Goal: Transaction & Acquisition: Purchase product/service

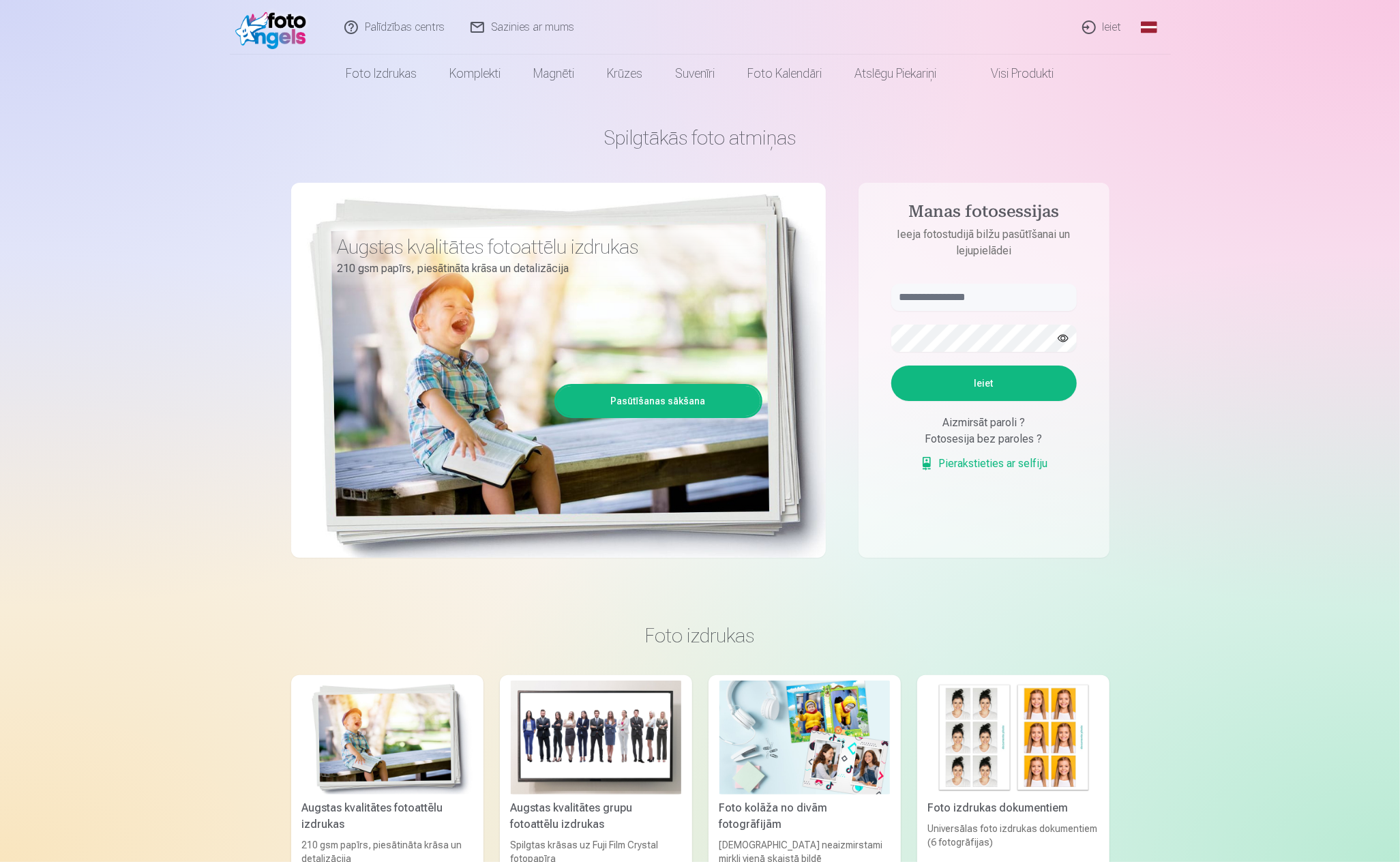
click at [988, 290] on input "text" at bounding box center [983, 296] width 185 height 27
type input "**********"
click at [891, 365] on button "Ieiet" at bounding box center [983, 383] width 185 height 35
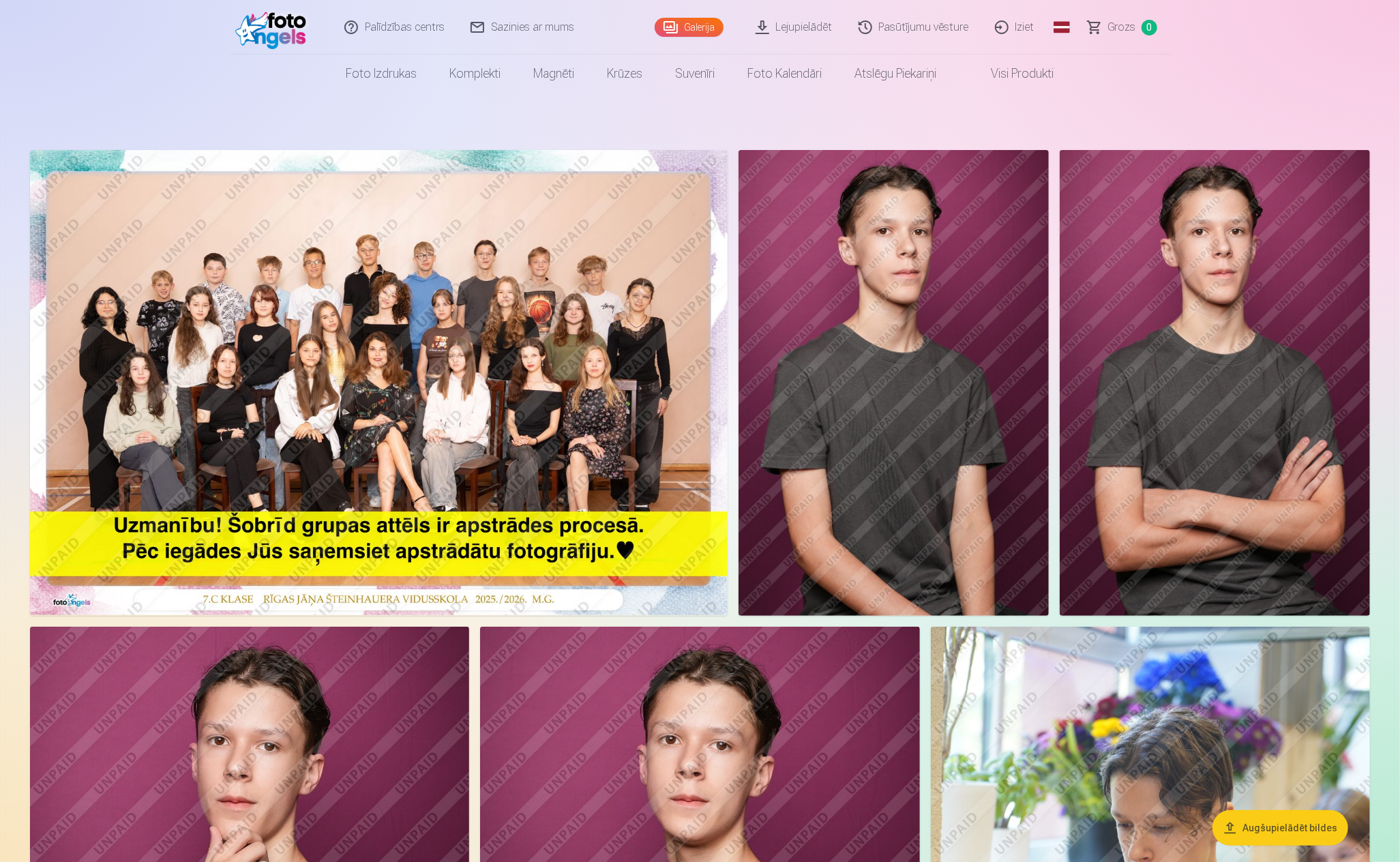
click at [553, 358] on img at bounding box center [378, 382] width 698 height 465
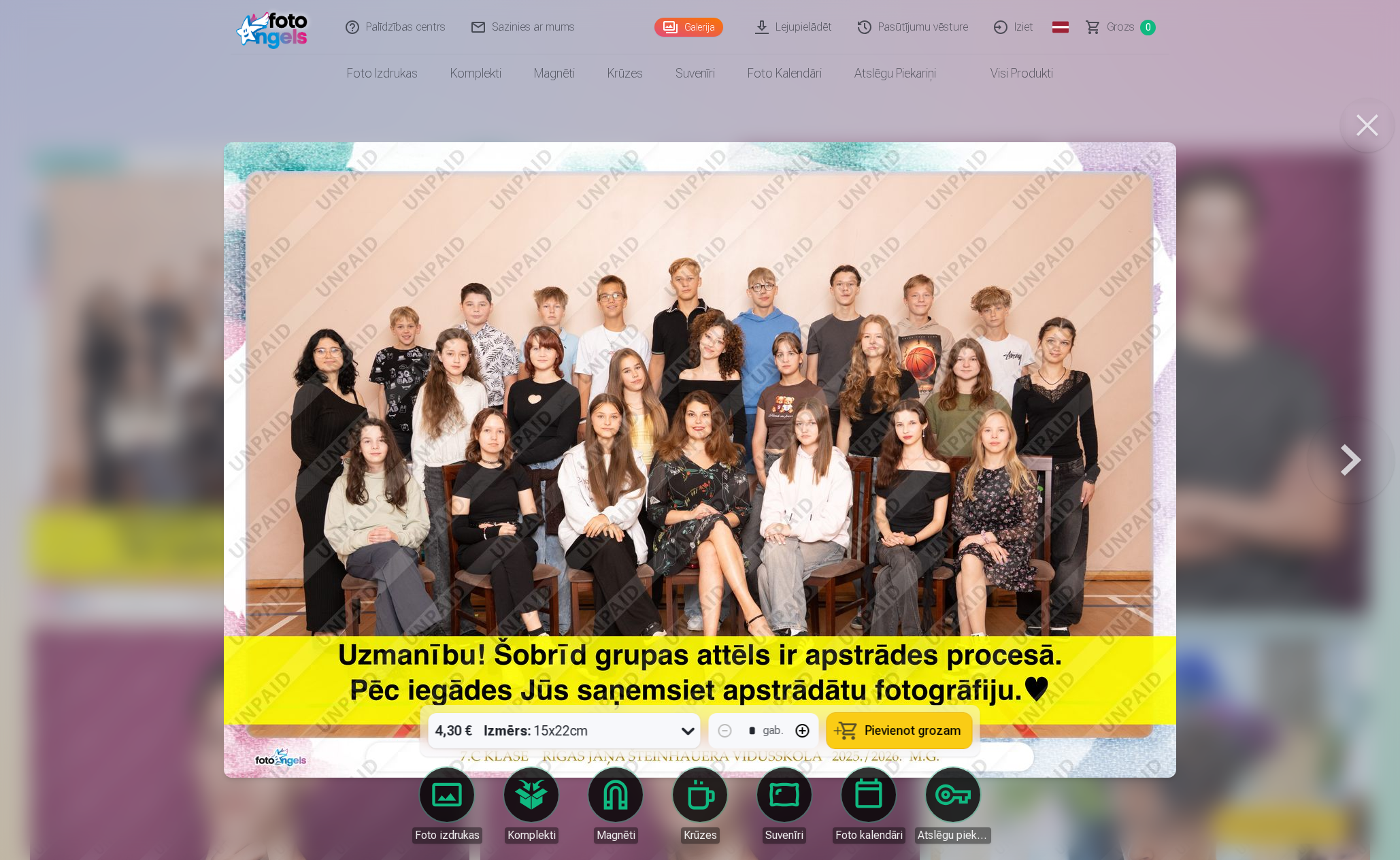
click at [1353, 465] on button at bounding box center [1351, 460] width 87 height 463
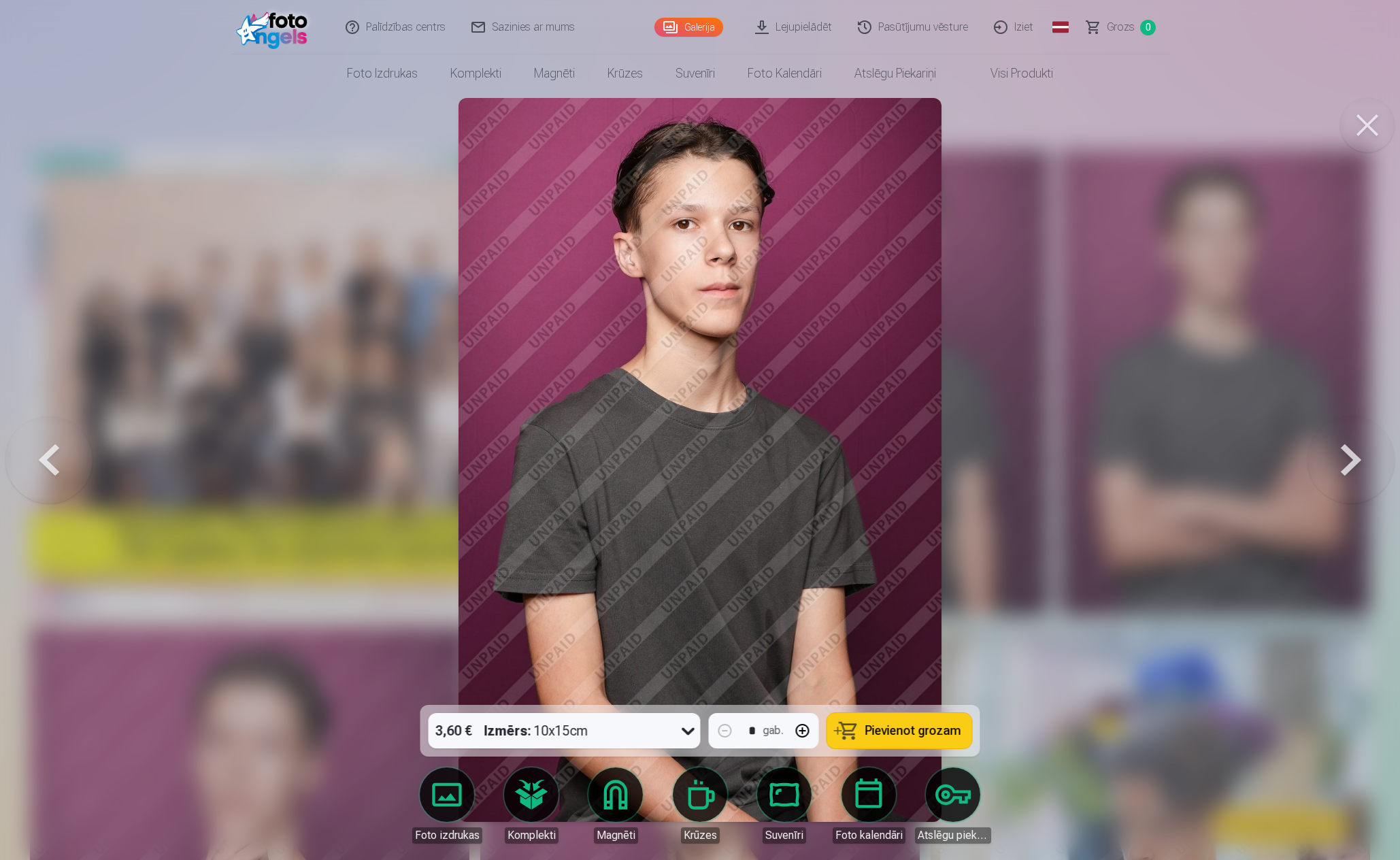
click at [1341, 460] on button at bounding box center [1351, 460] width 87 height 463
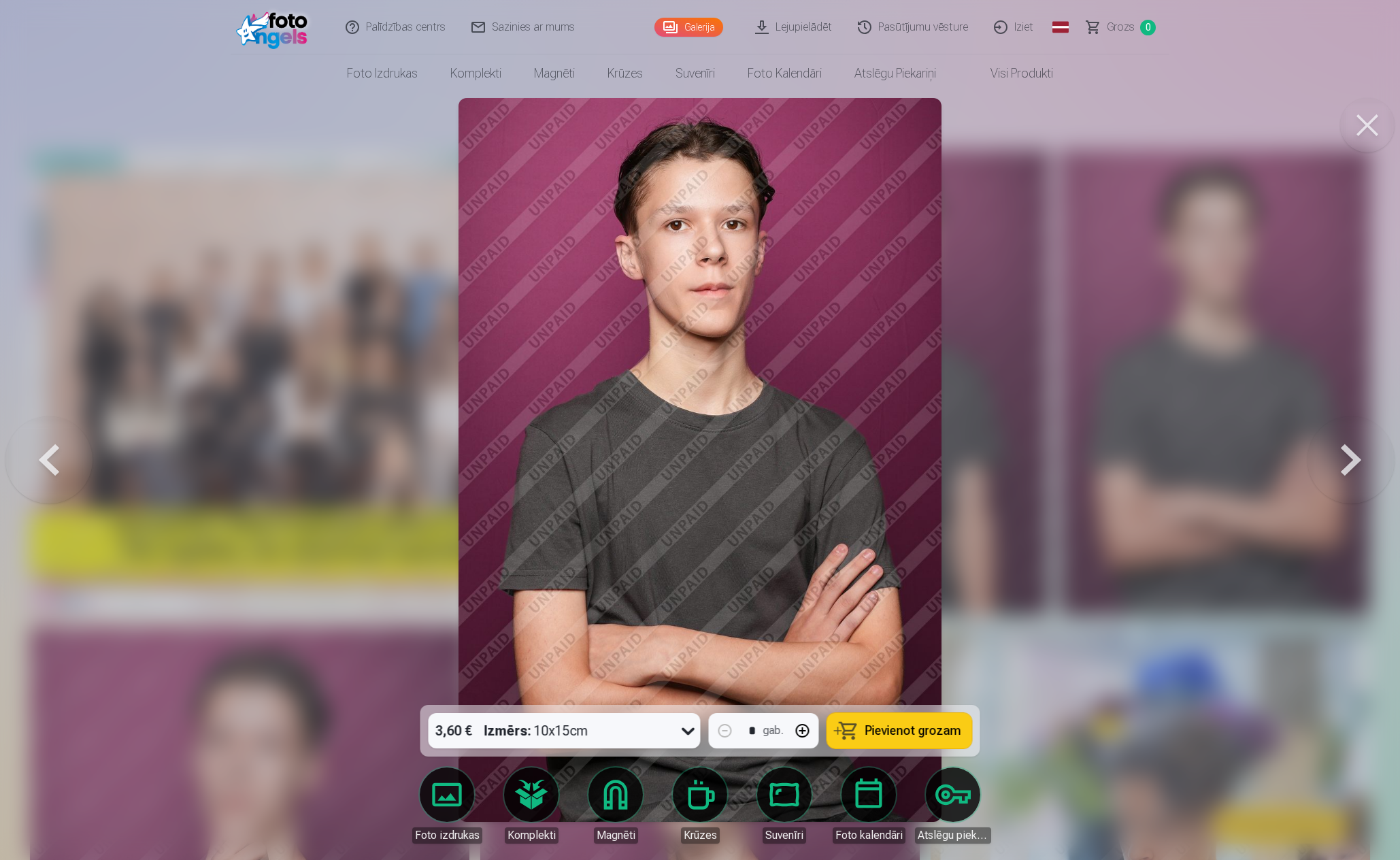
click at [1341, 460] on button at bounding box center [1351, 460] width 87 height 463
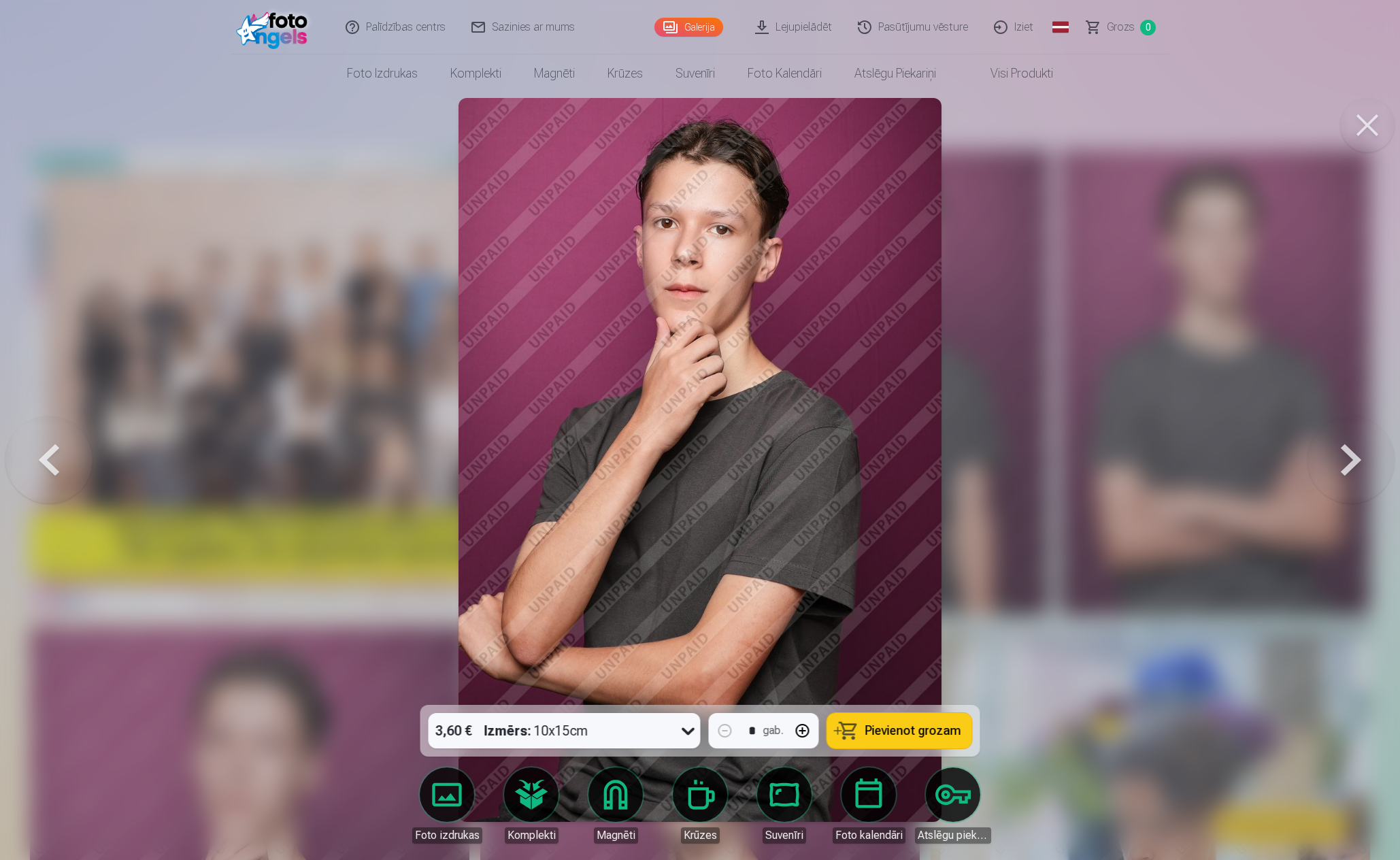
click at [1341, 460] on button at bounding box center [1351, 460] width 87 height 463
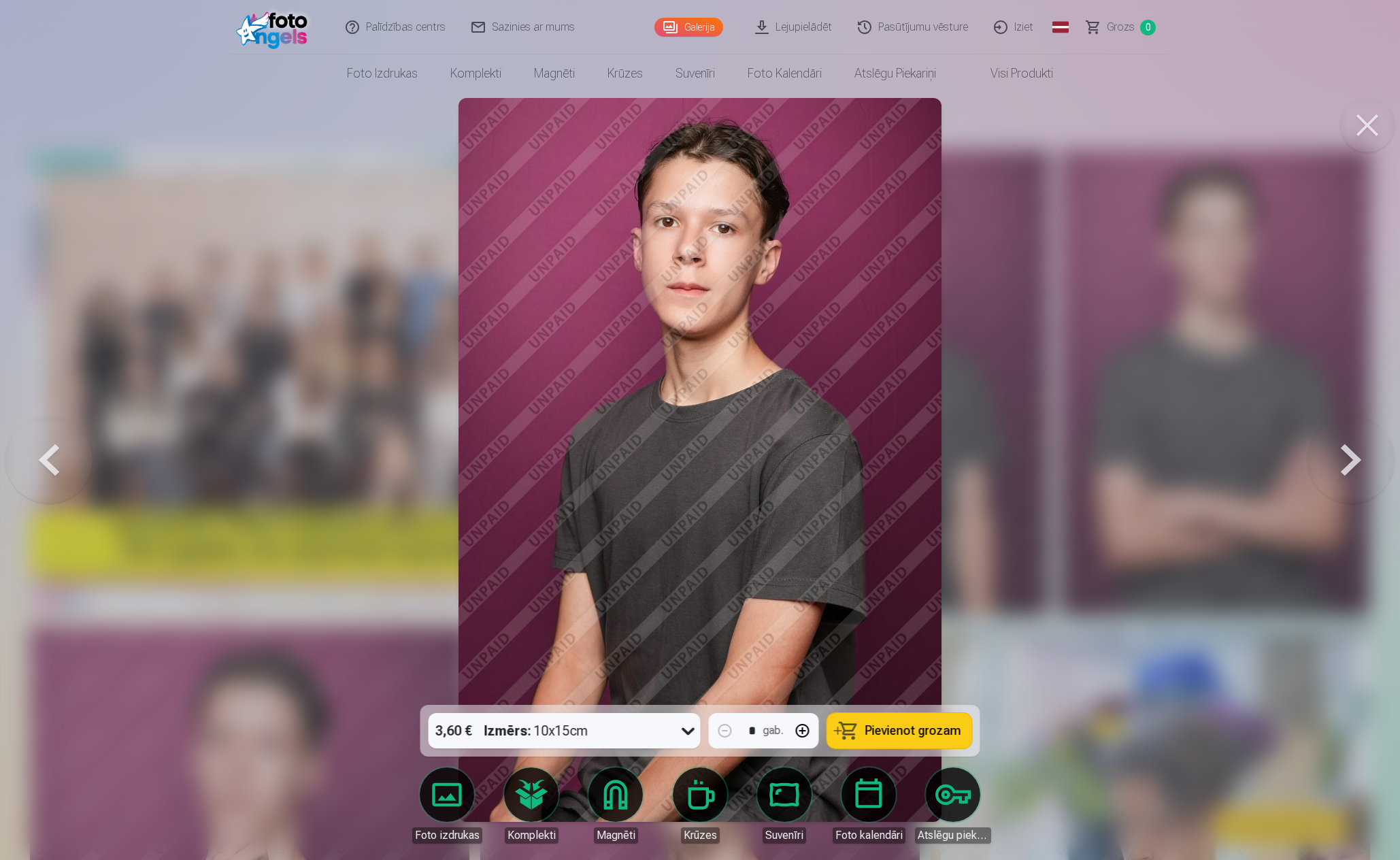
click at [1341, 460] on button at bounding box center [1351, 460] width 87 height 463
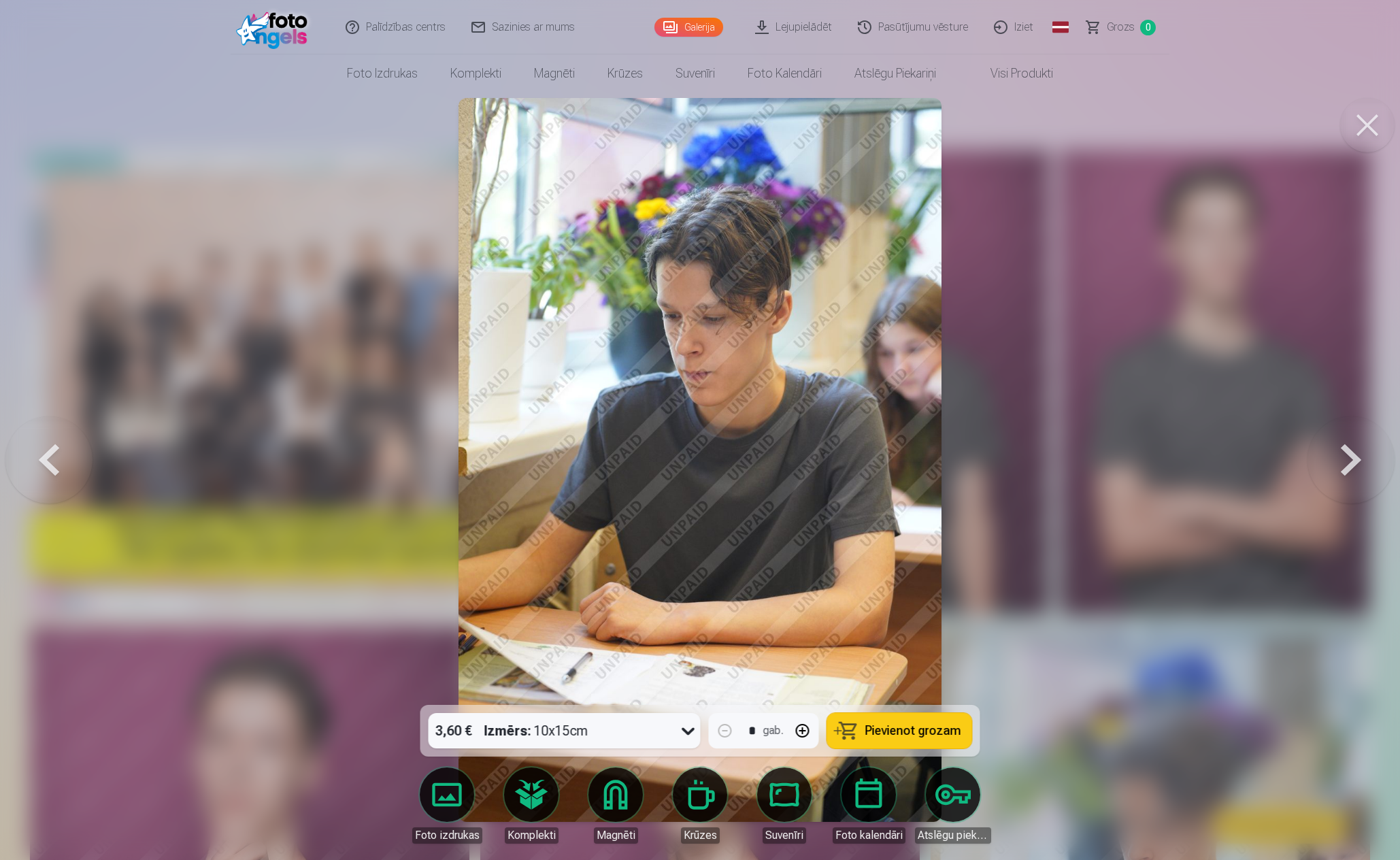
click at [1353, 460] on button at bounding box center [1351, 460] width 87 height 463
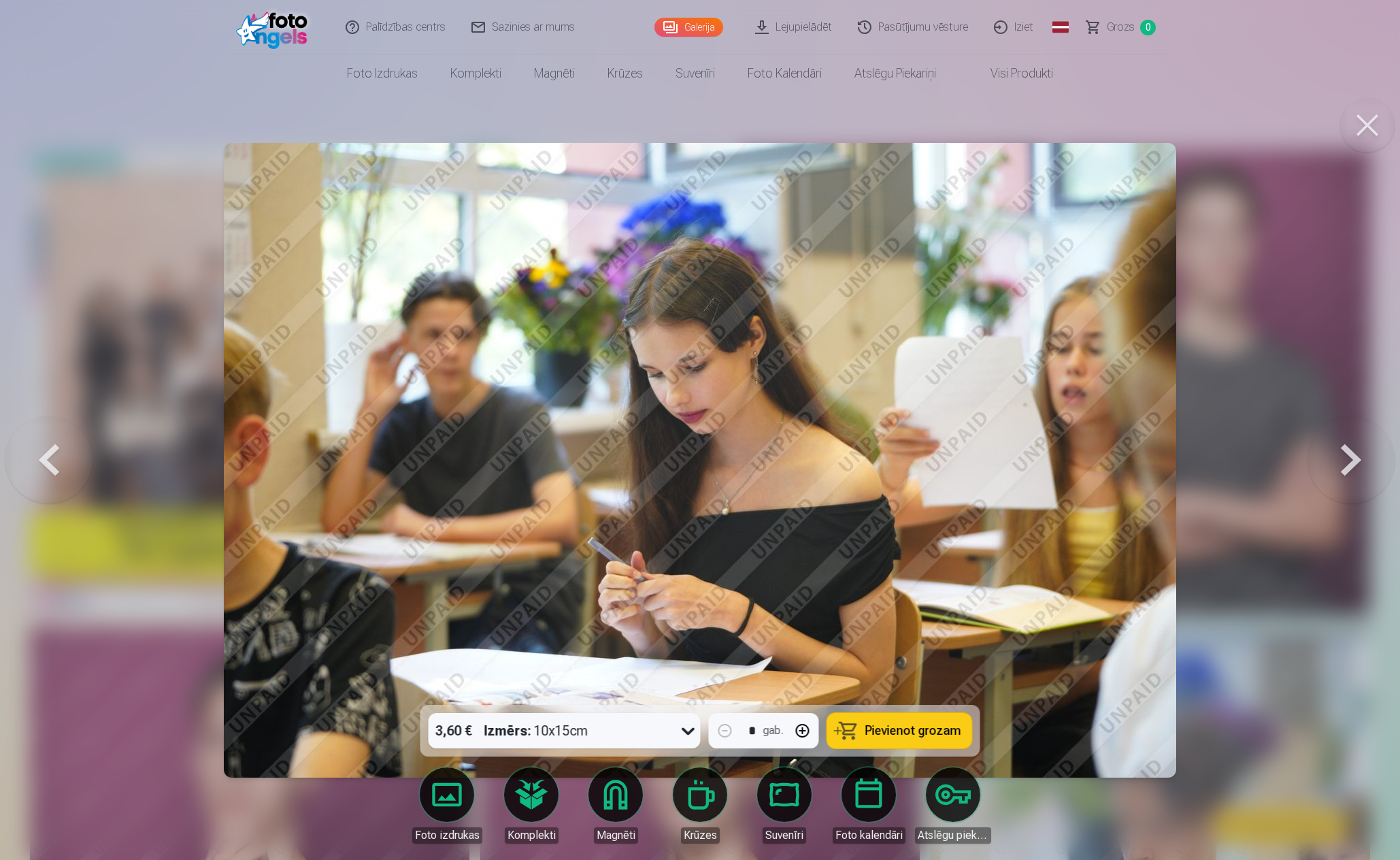
click at [1350, 451] on button at bounding box center [1351, 460] width 87 height 463
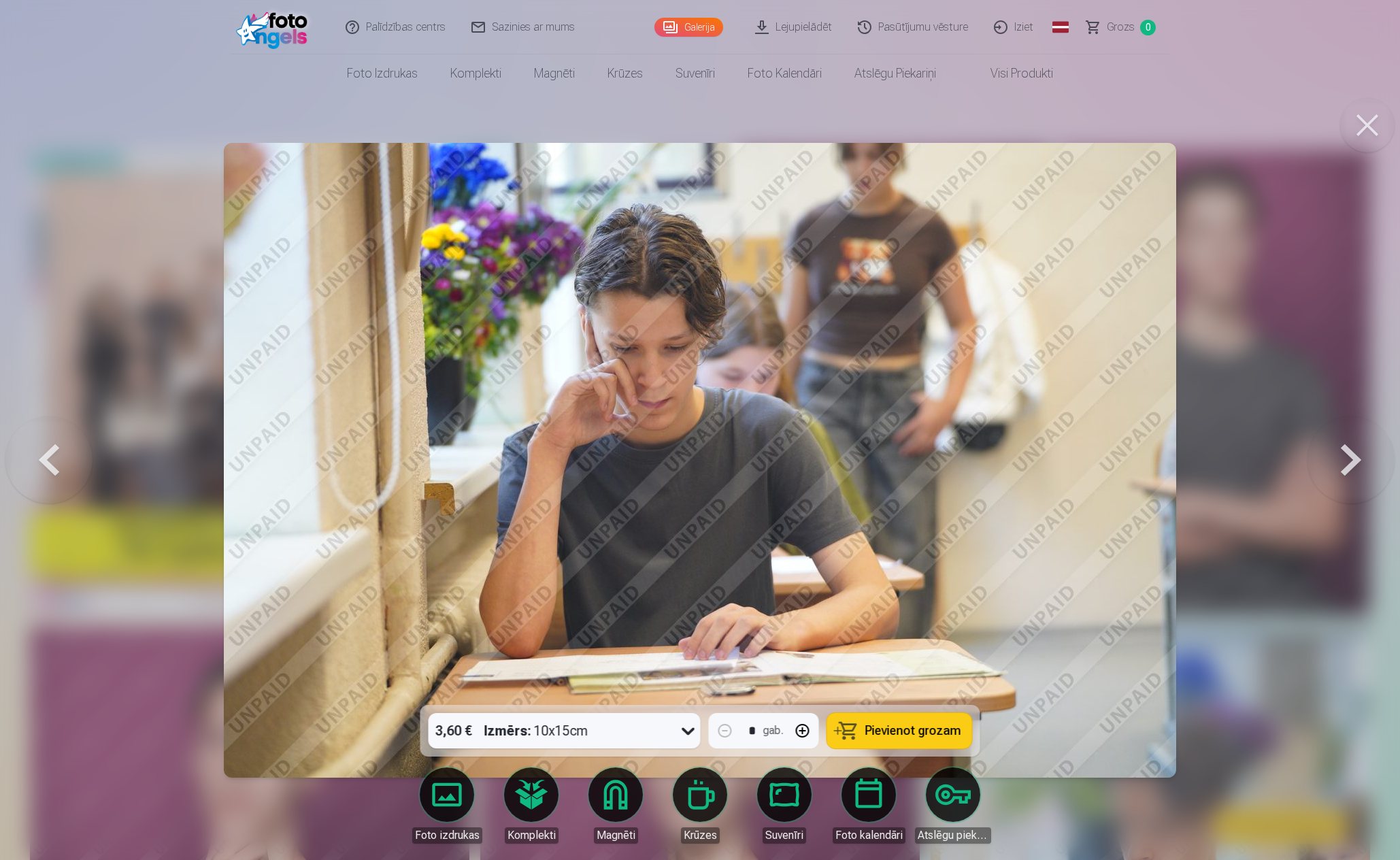
click at [1350, 451] on button at bounding box center [1351, 460] width 87 height 463
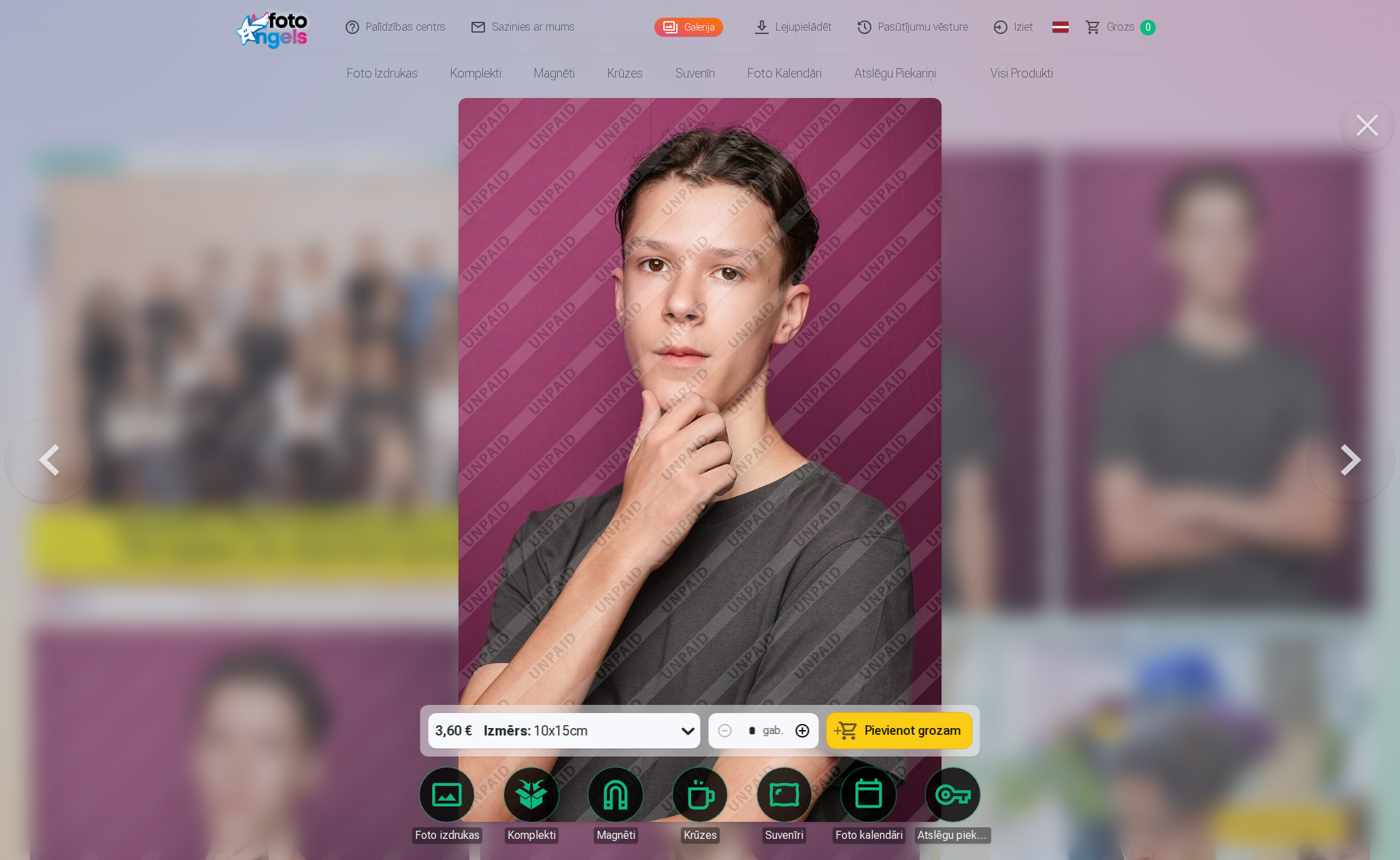
click at [1350, 451] on button at bounding box center [1351, 460] width 87 height 463
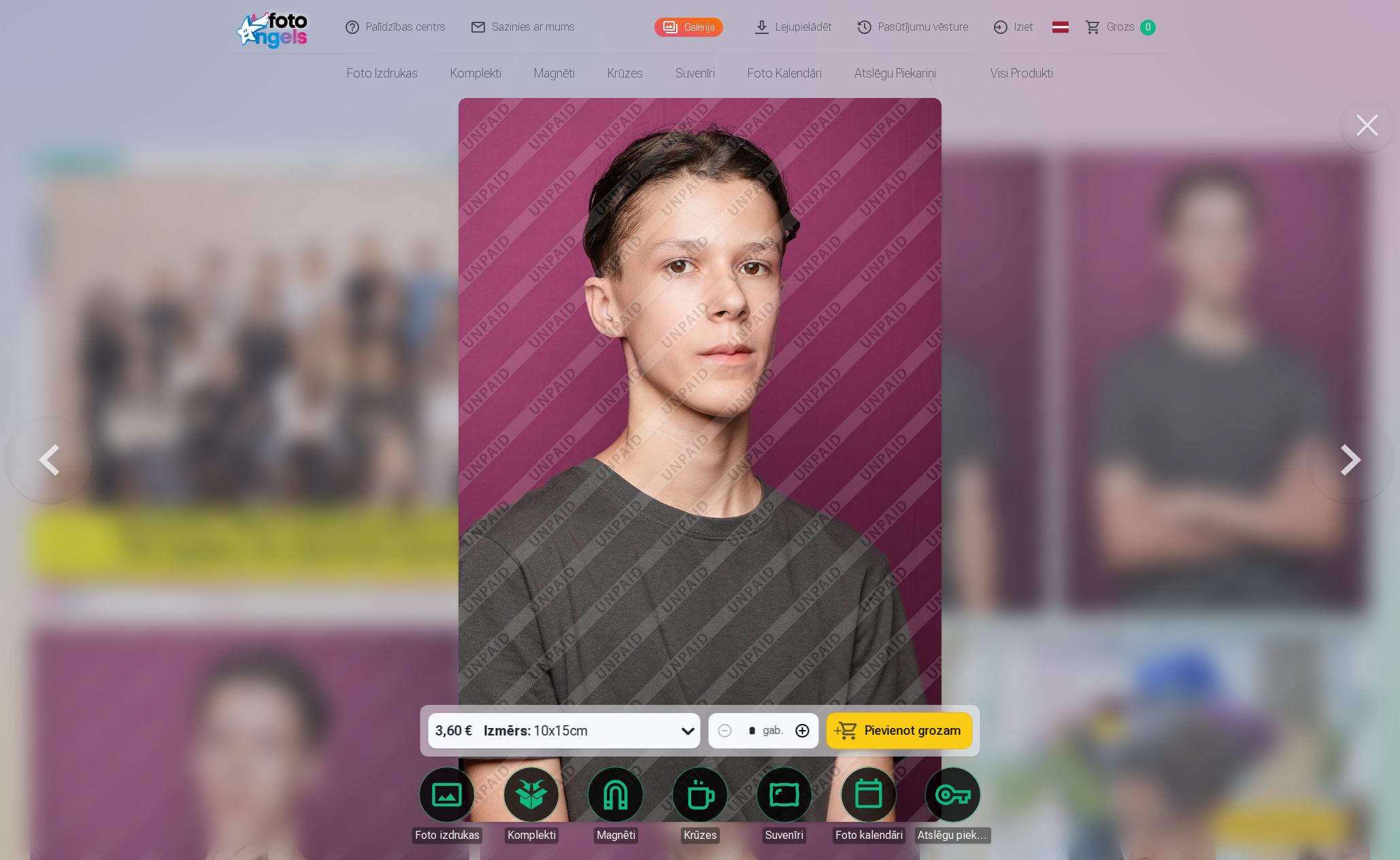
click at [1350, 451] on button at bounding box center [1351, 460] width 87 height 463
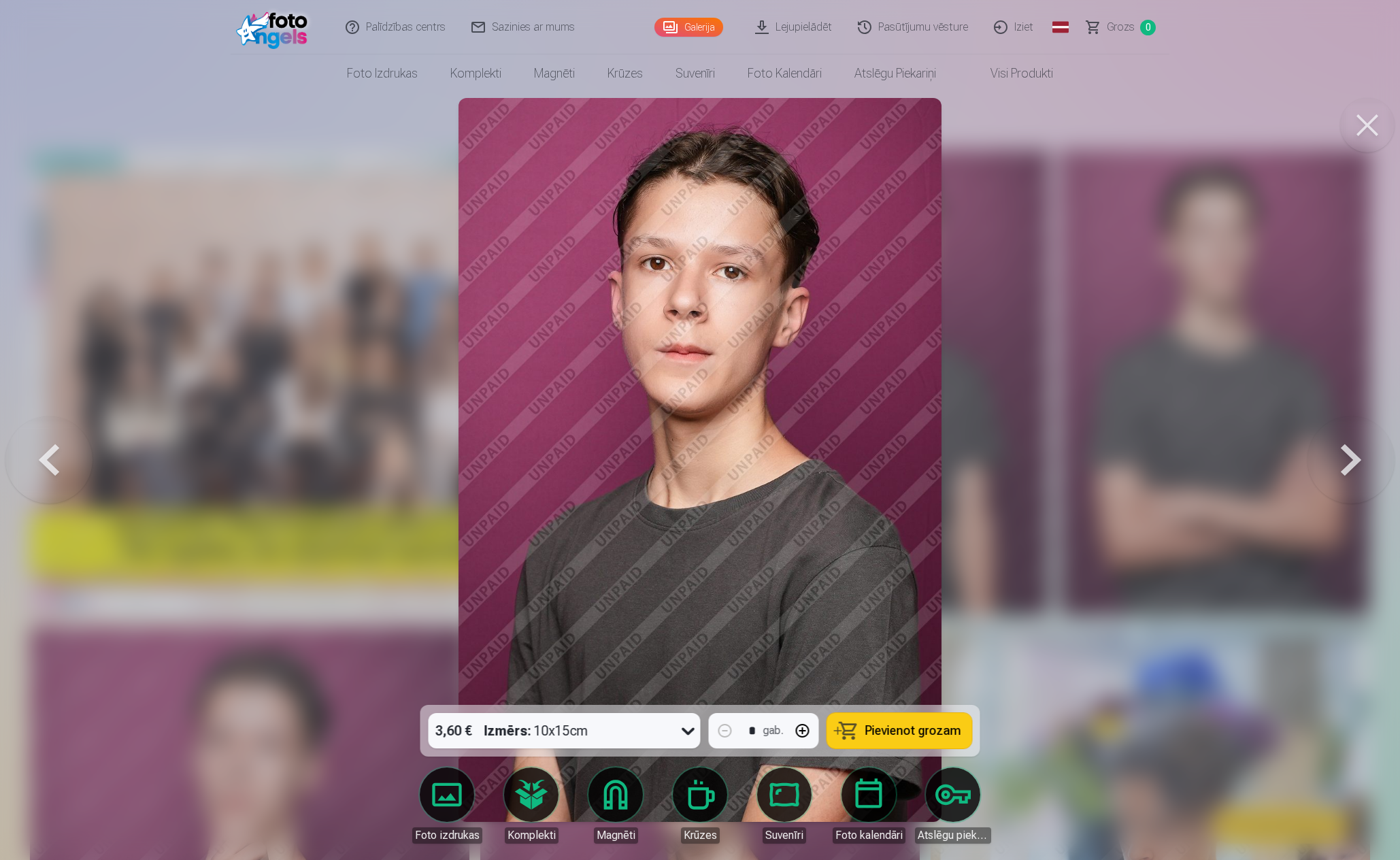
click at [1350, 451] on button at bounding box center [1351, 460] width 87 height 463
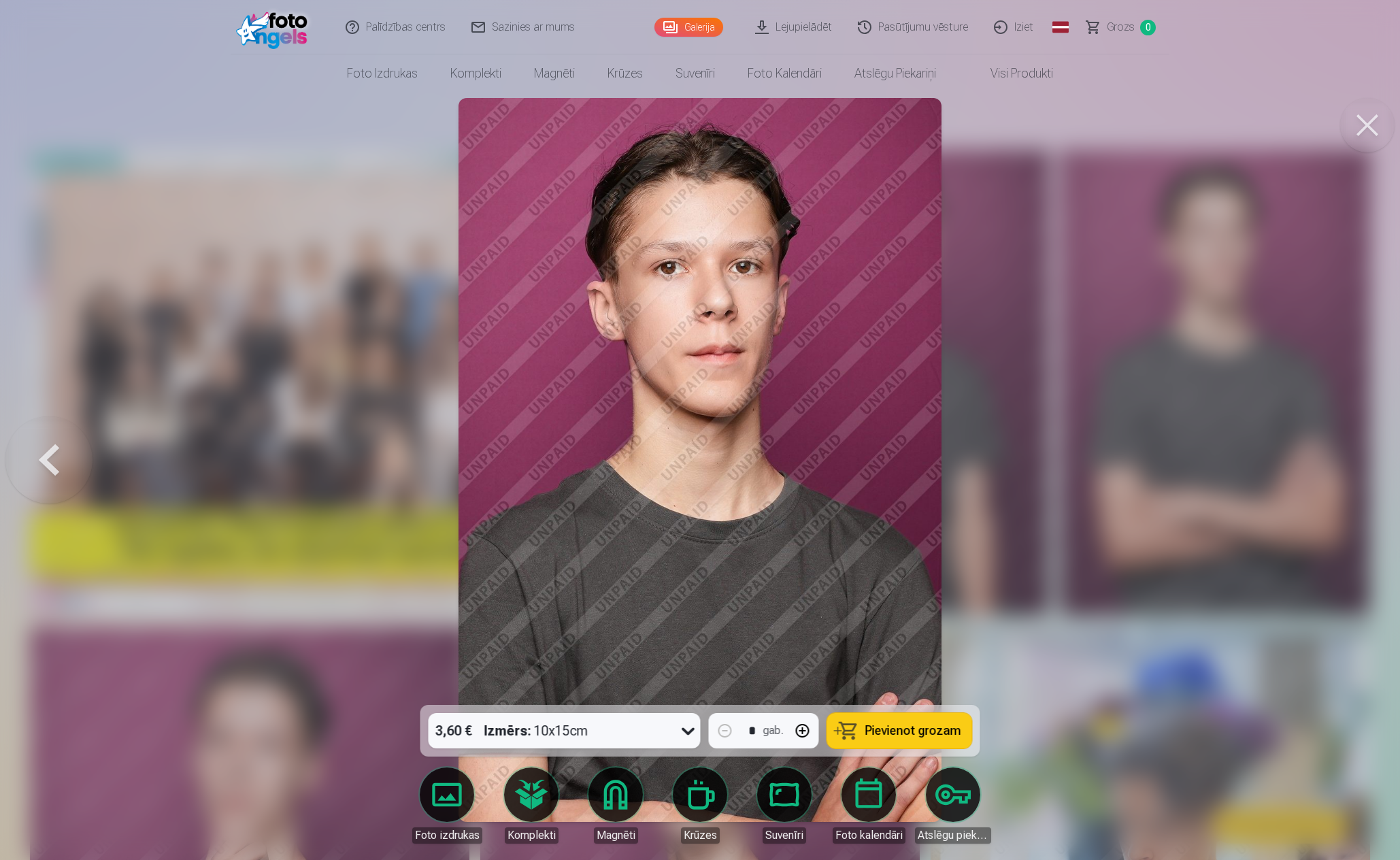
click at [1350, 451] on div at bounding box center [700, 430] width 1400 height 860
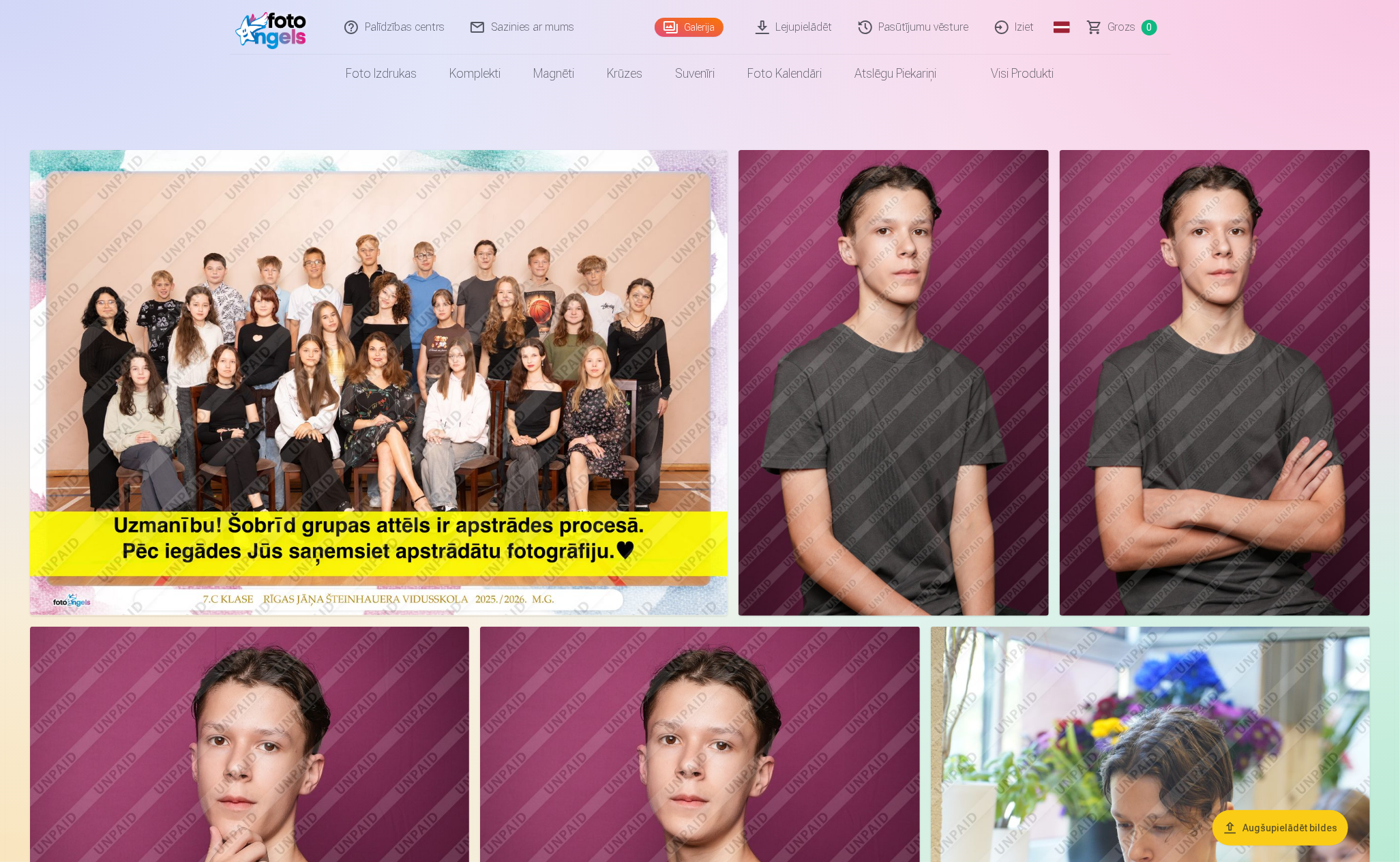
click at [354, 423] on img at bounding box center [378, 382] width 698 height 465
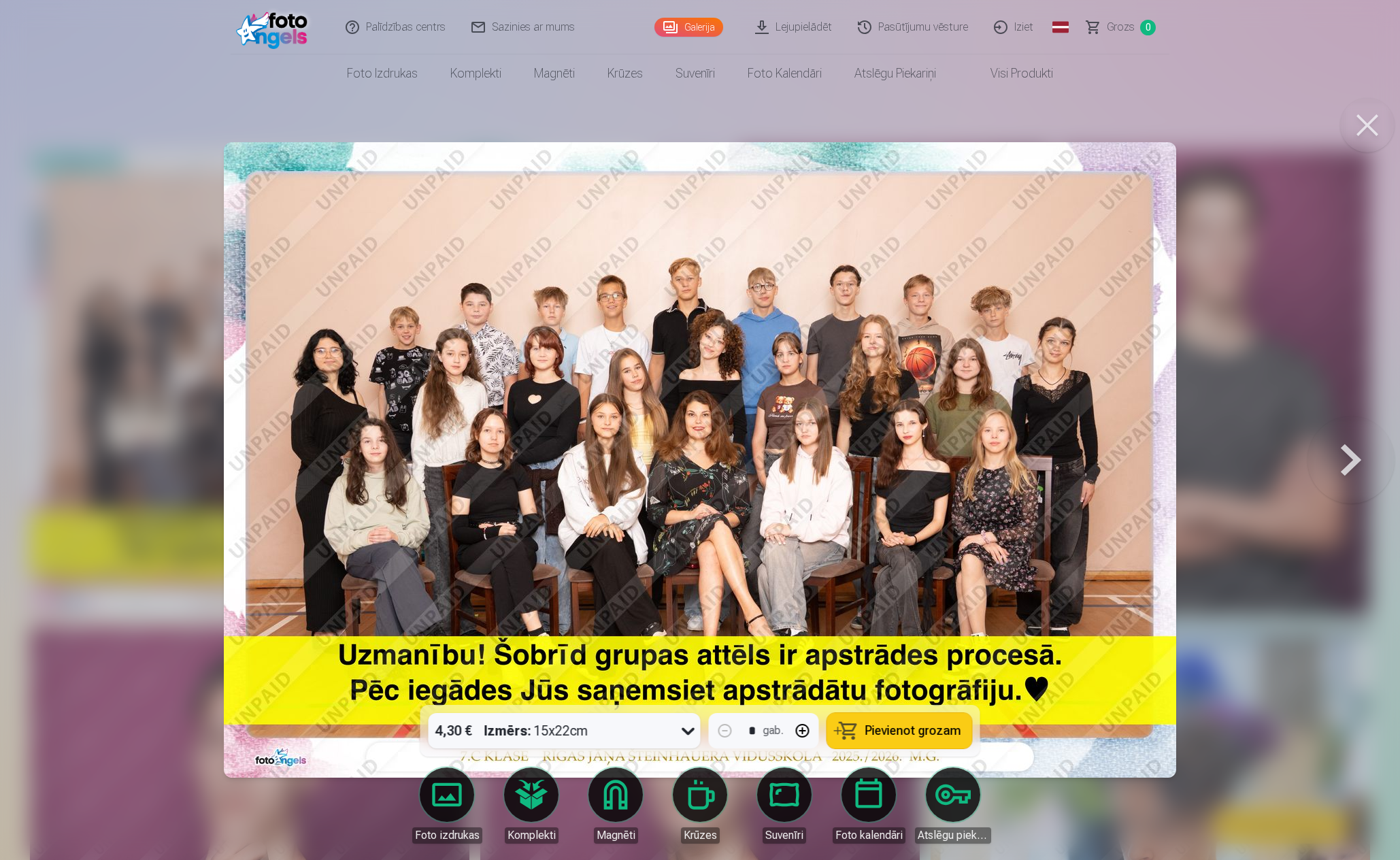
click at [1353, 459] on button at bounding box center [1351, 460] width 87 height 463
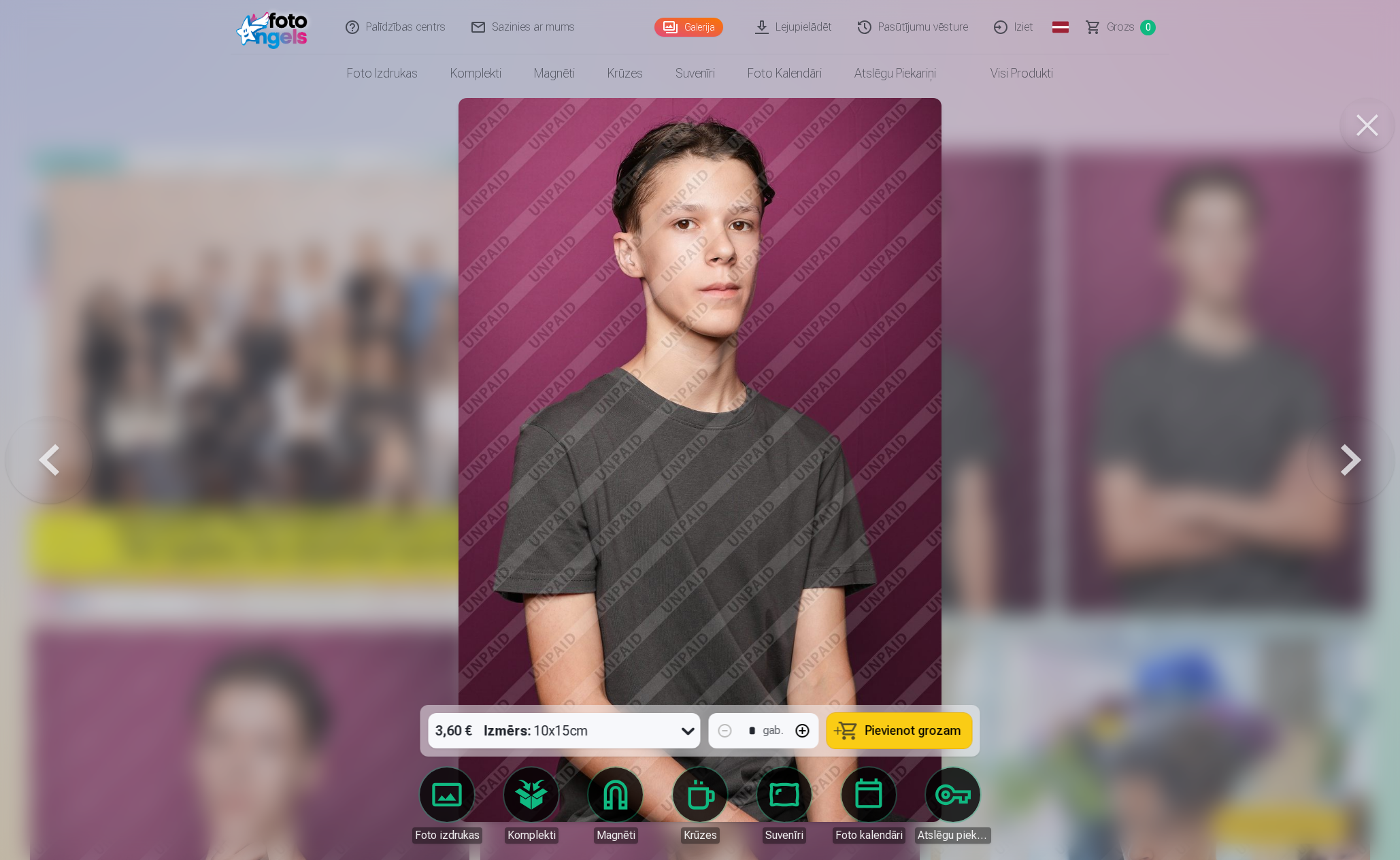
click at [1353, 459] on button at bounding box center [1351, 460] width 87 height 463
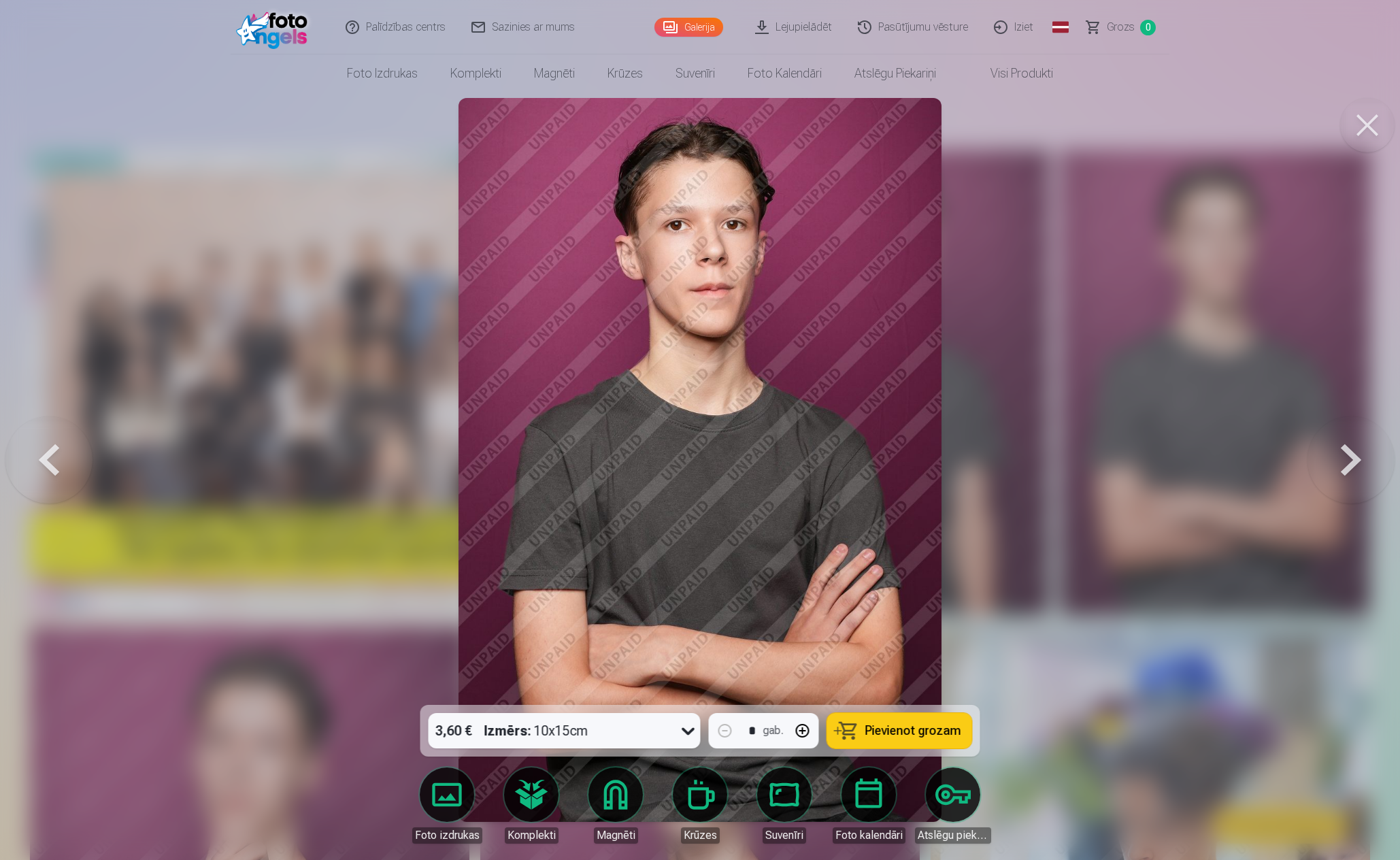
click at [1353, 459] on button at bounding box center [1351, 460] width 87 height 463
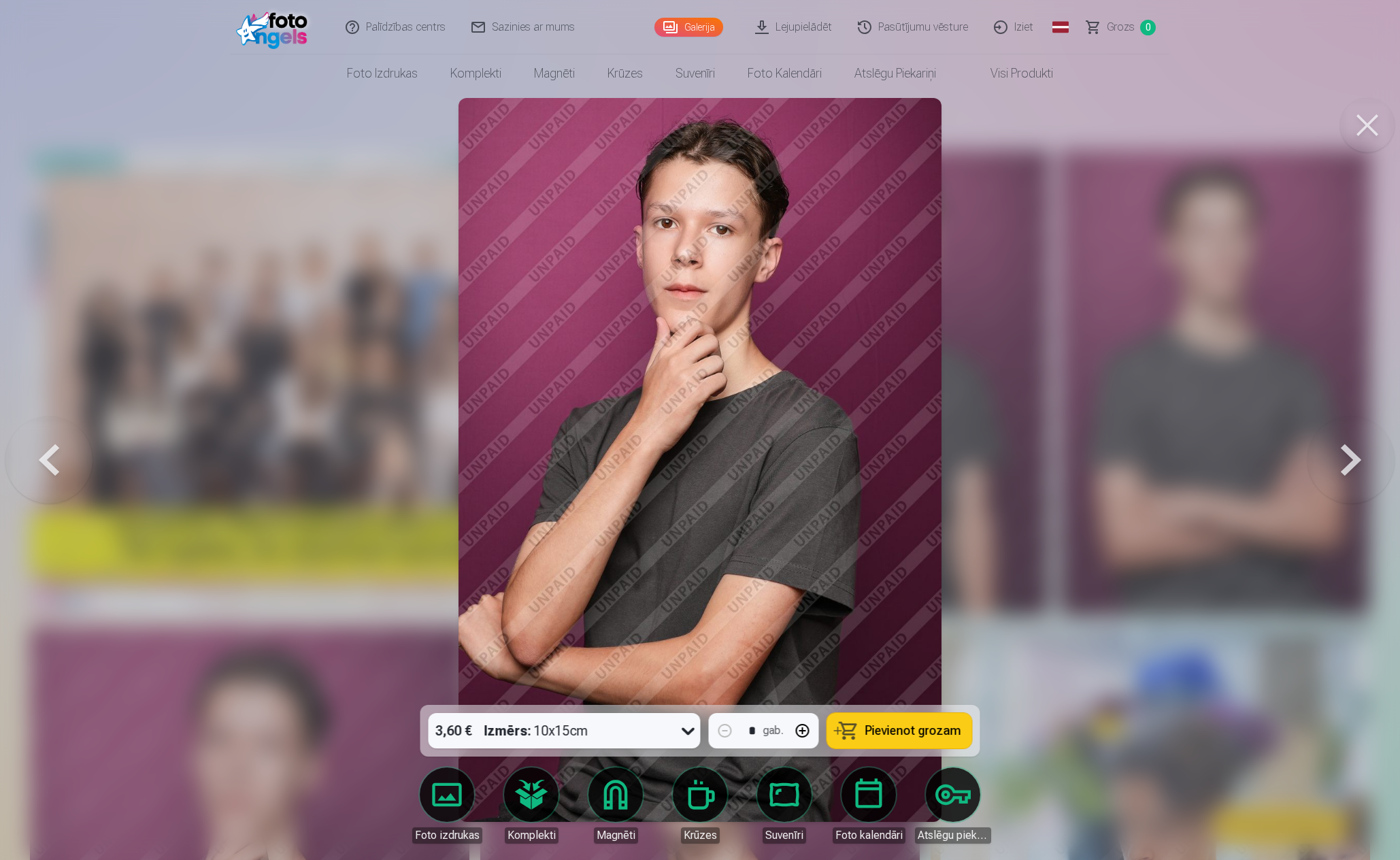
click at [1353, 459] on button at bounding box center [1351, 460] width 87 height 463
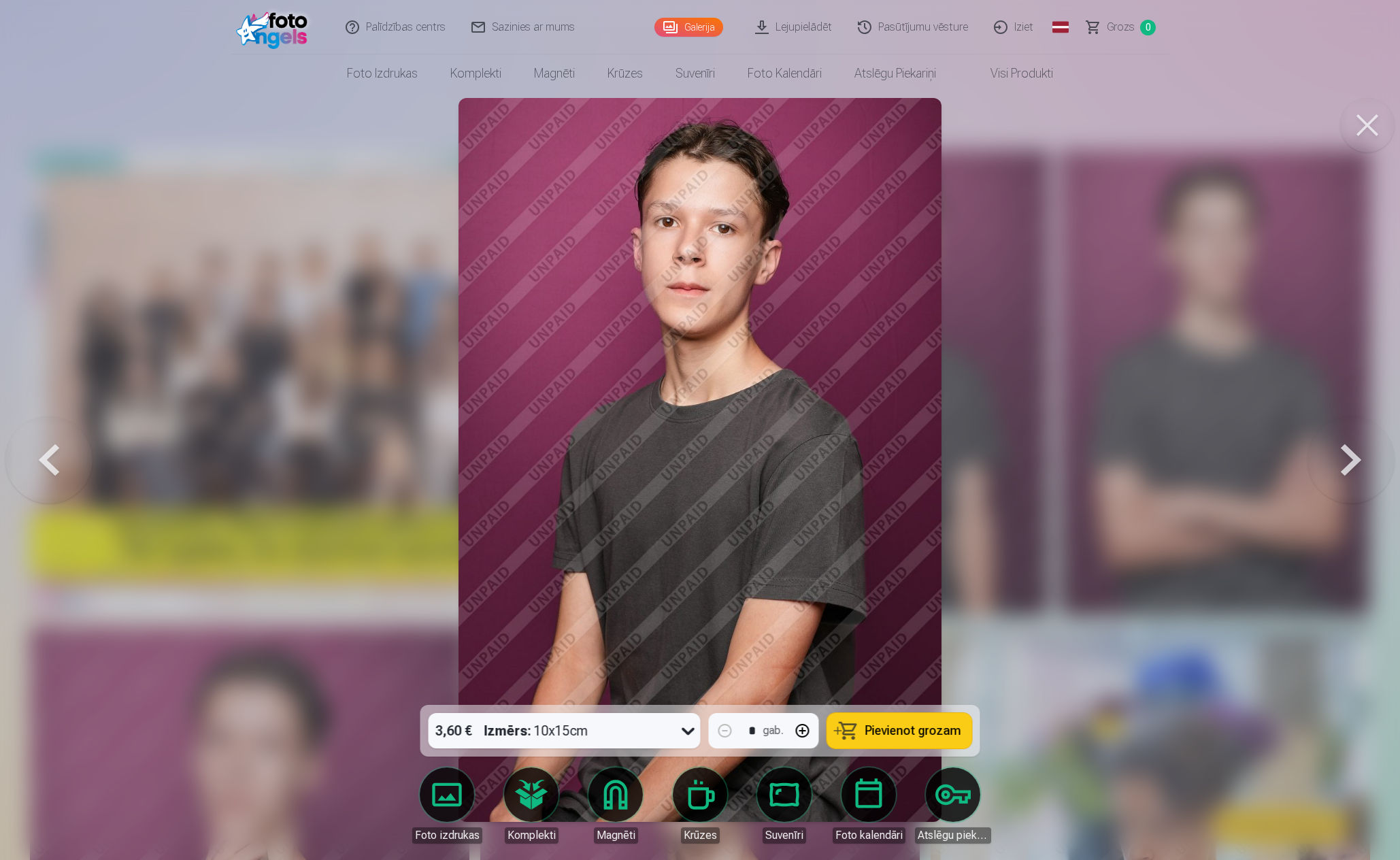
click at [1353, 459] on button at bounding box center [1351, 460] width 87 height 463
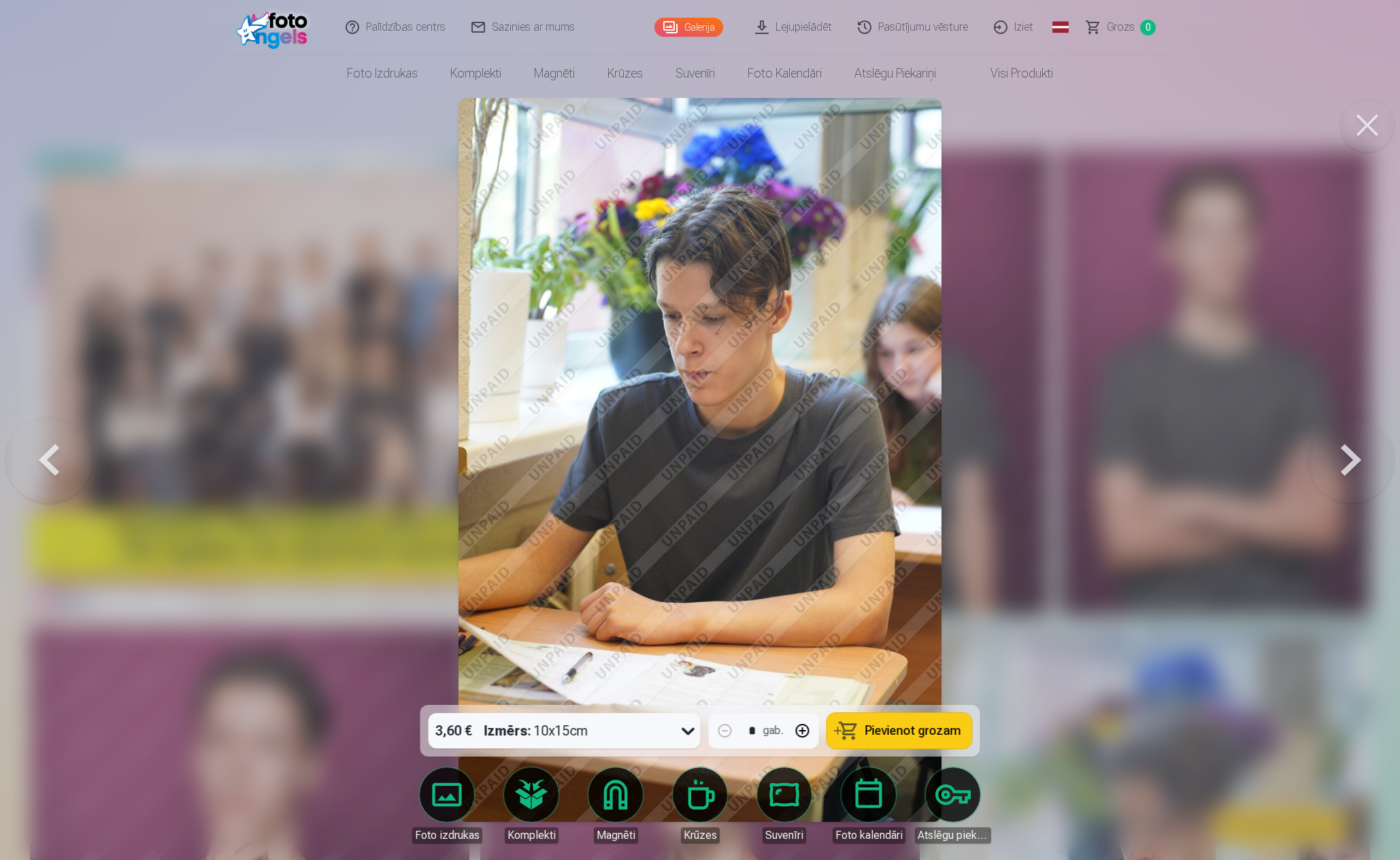
click at [1353, 459] on button at bounding box center [1351, 460] width 87 height 463
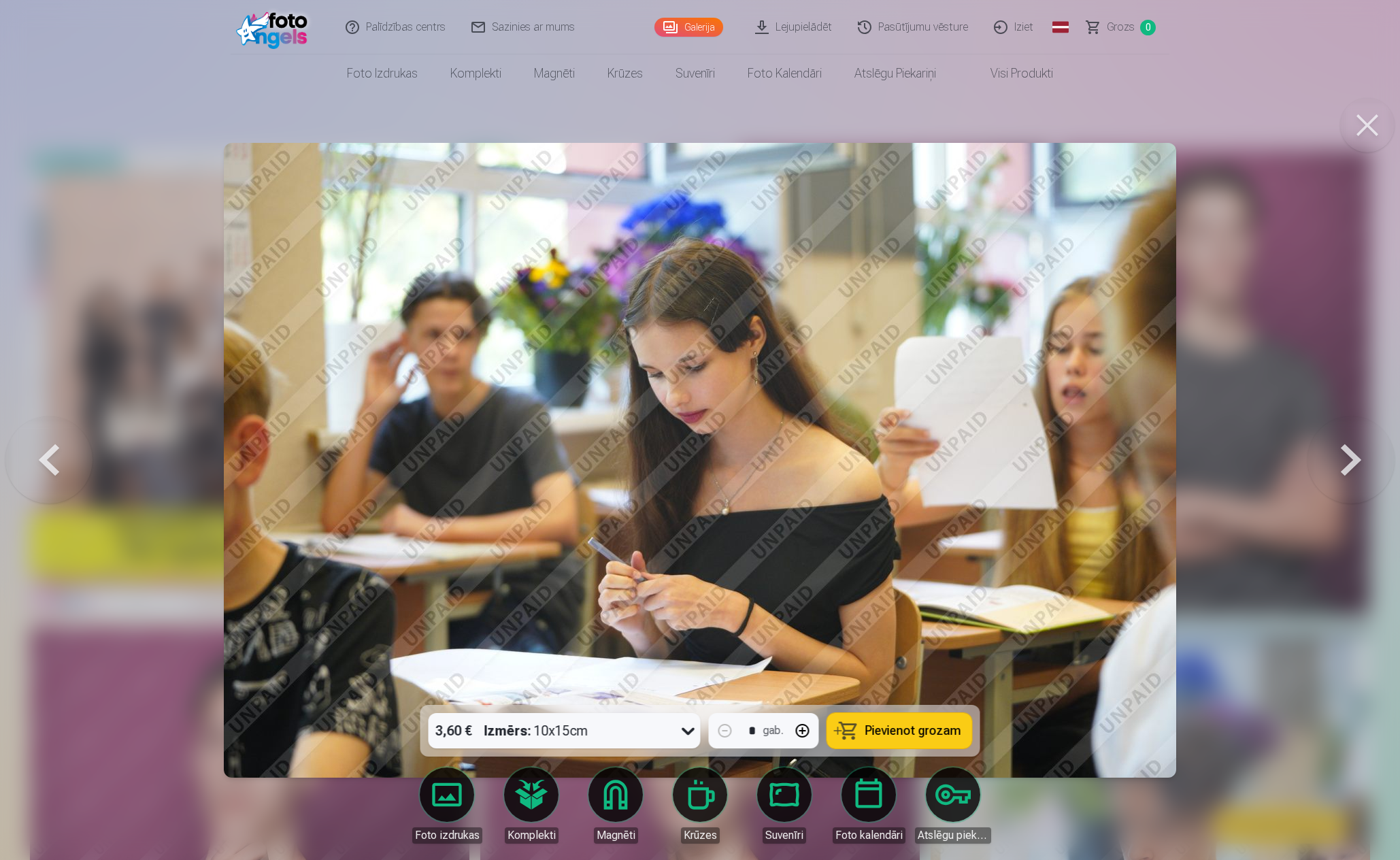
click at [1347, 462] on button at bounding box center [1351, 460] width 87 height 463
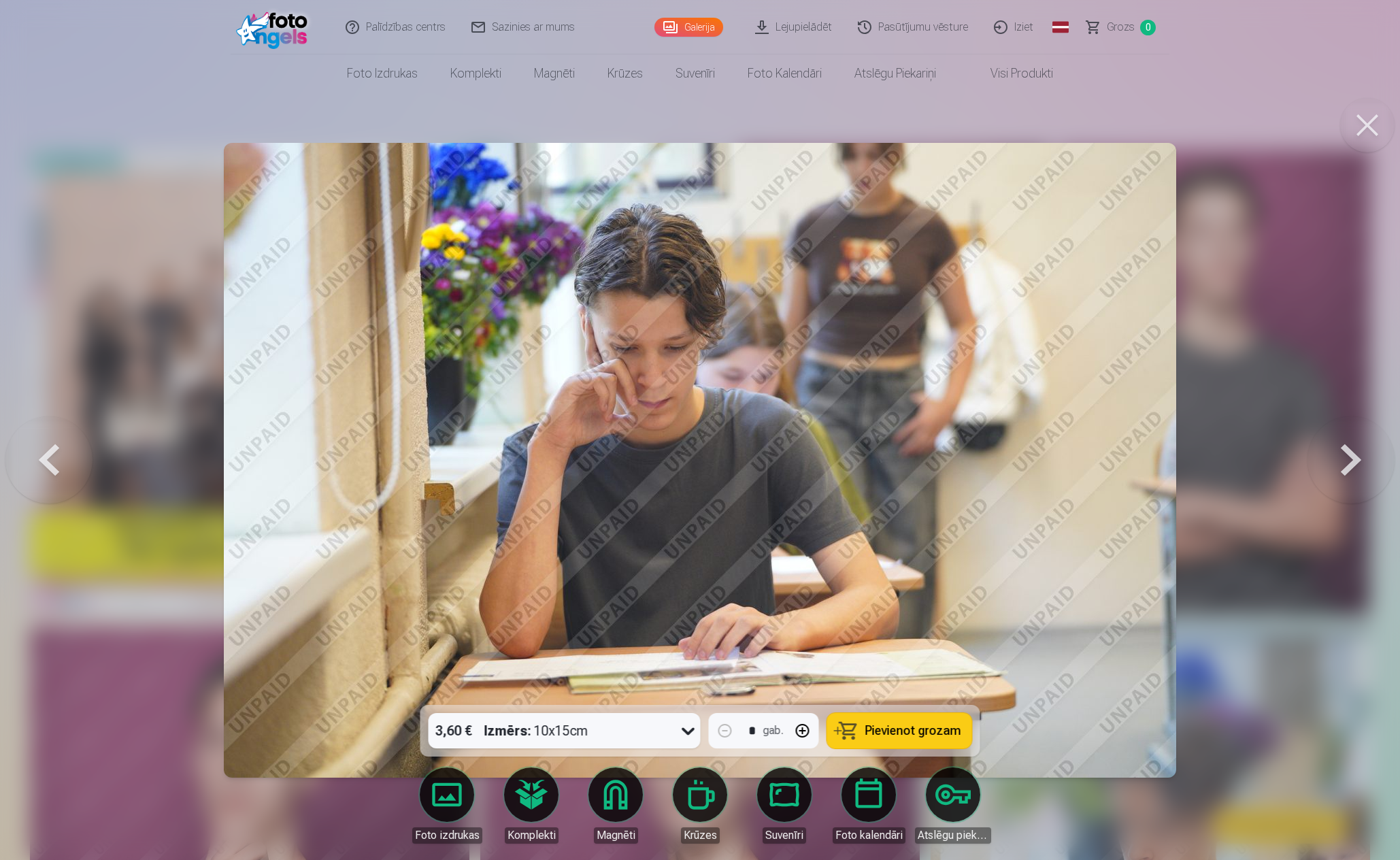
click at [1347, 462] on button at bounding box center [1351, 460] width 87 height 463
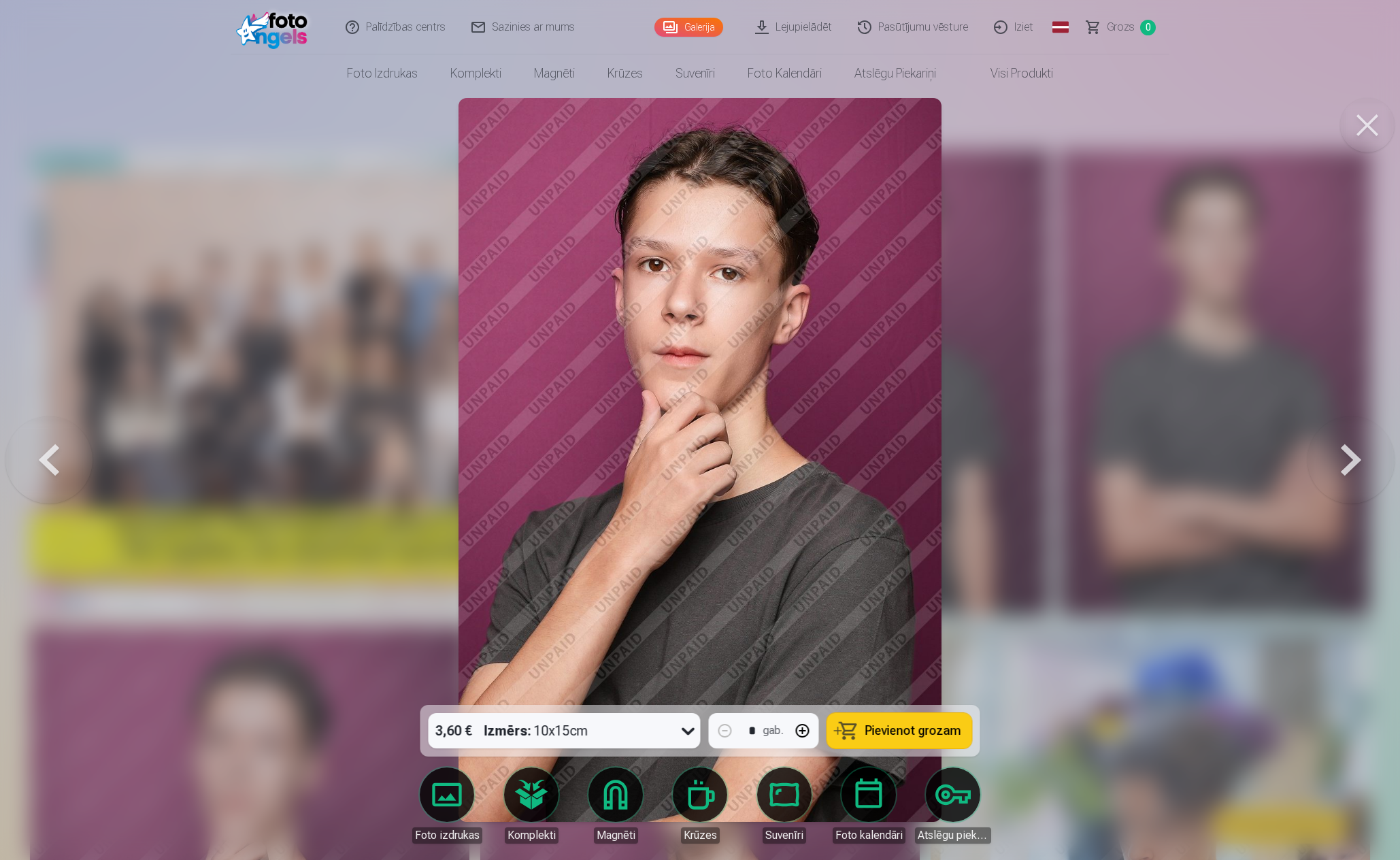
click at [1347, 462] on button at bounding box center [1351, 460] width 87 height 463
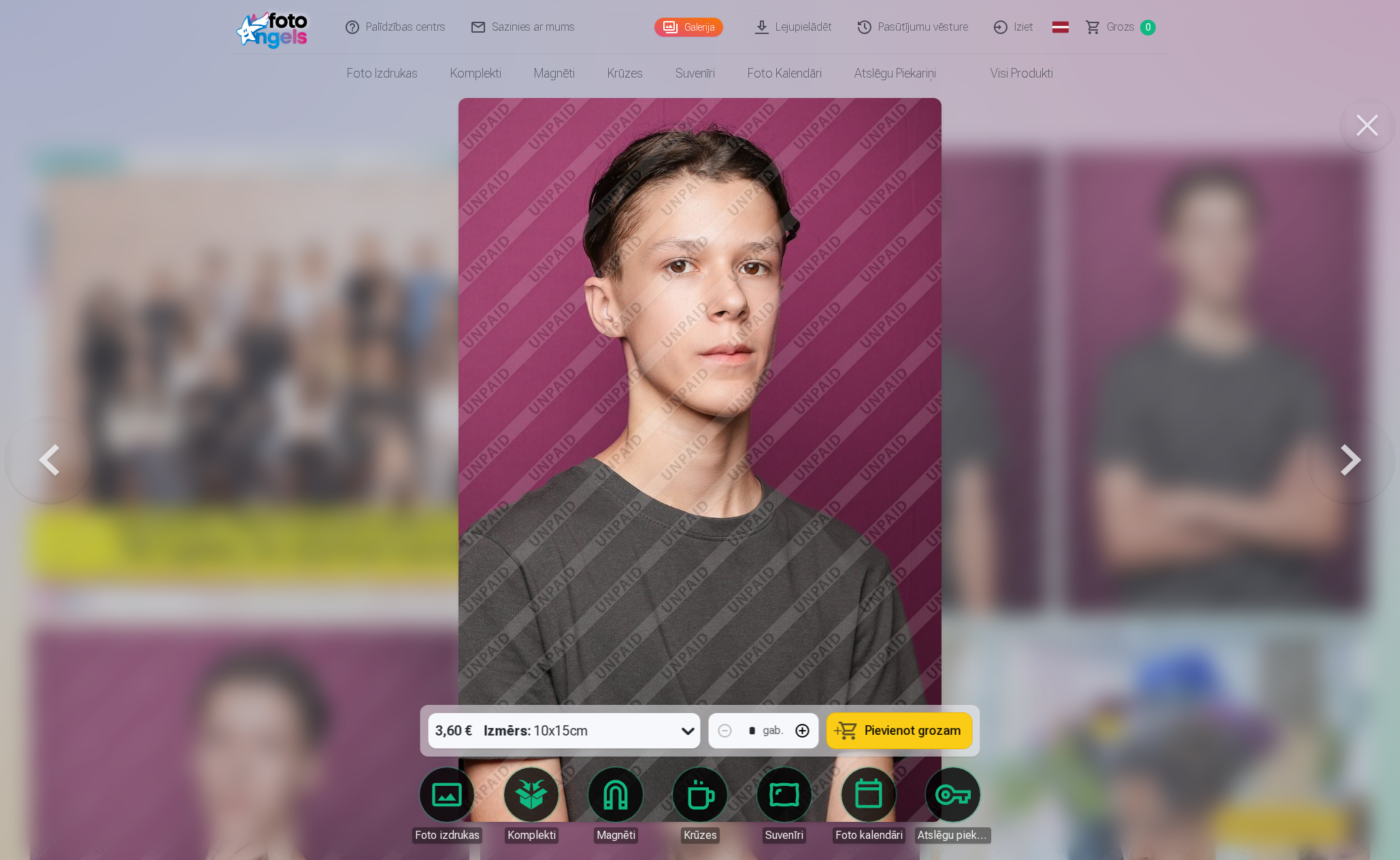
click at [1347, 462] on button at bounding box center [1351, 460] width 87 height 463
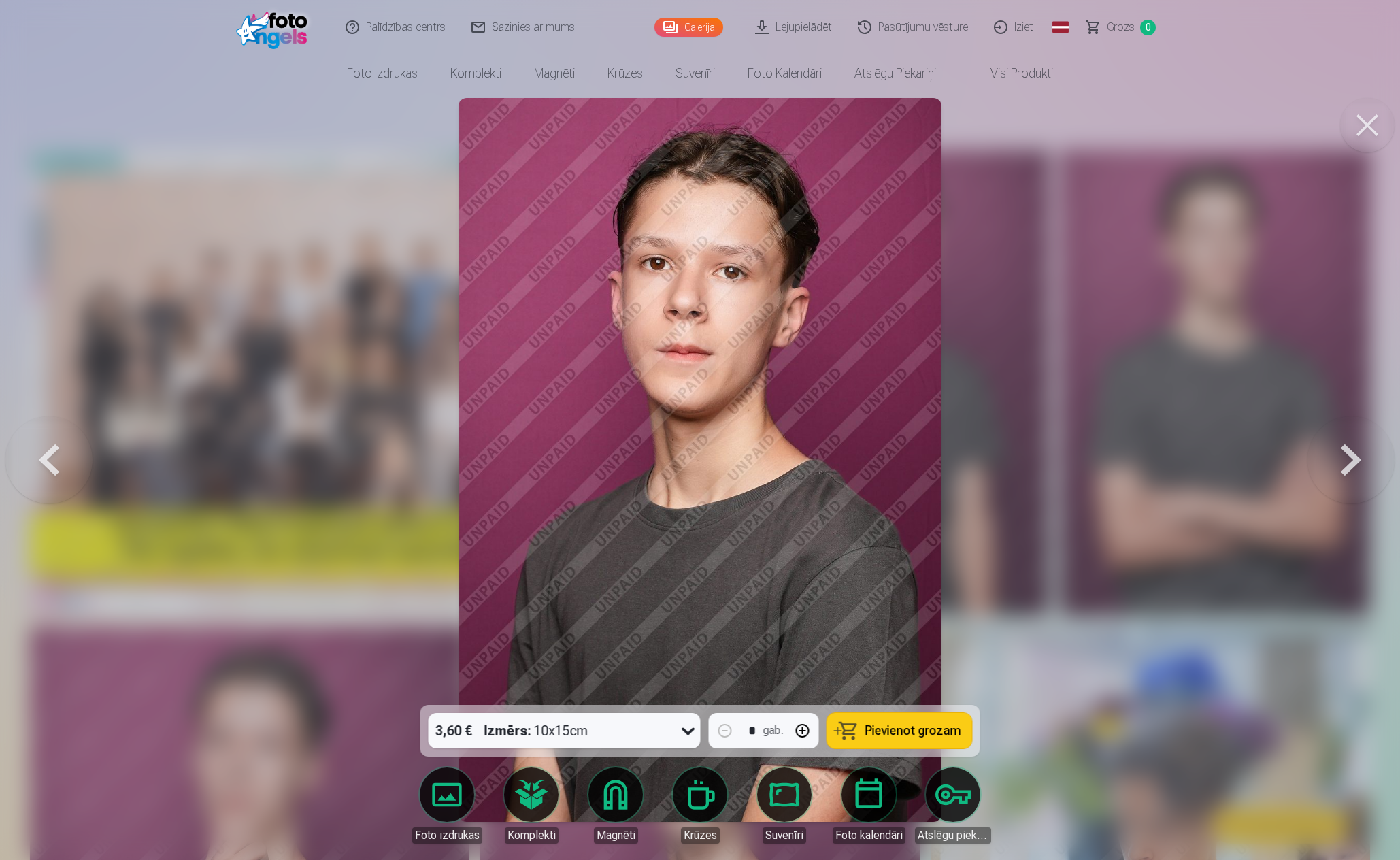
click at [1347, 463] on button at bounding box center [1351, 460] width 87 height 463
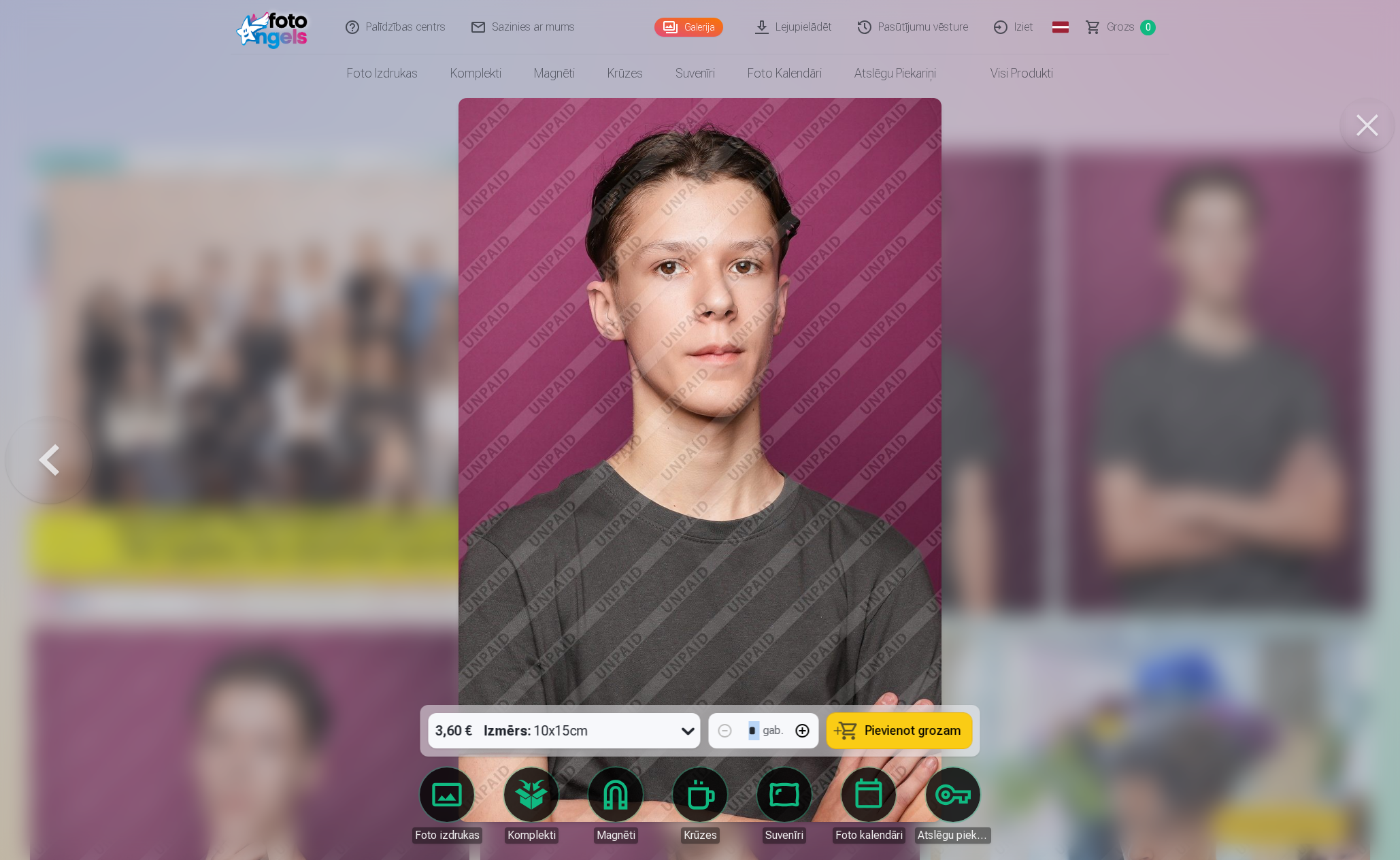
click at [1347, 463] on div at bounding box center [700, 430] width 1400 height 860
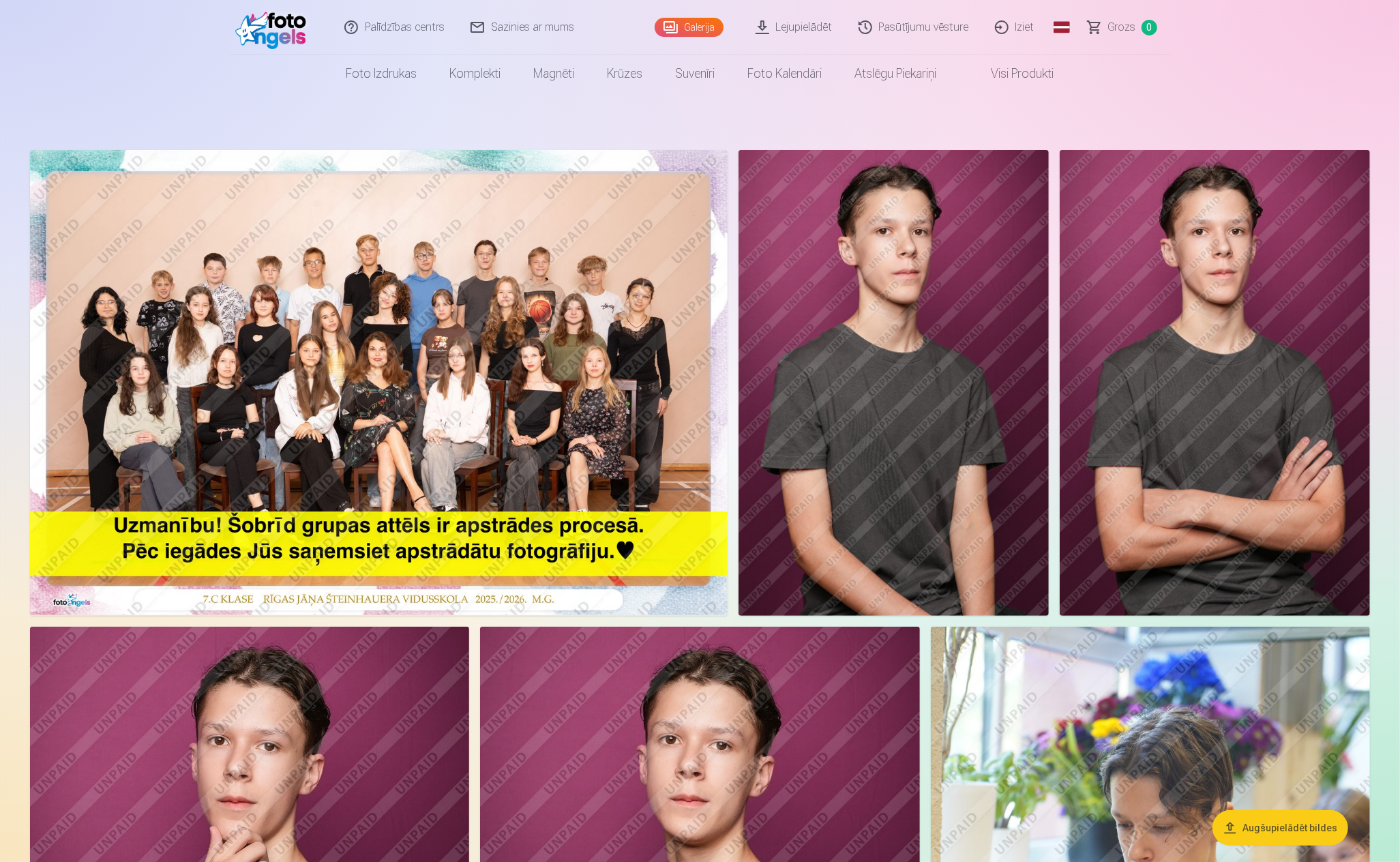
click at [1351, 464] on img at bounding box center [1215, 383] width 310 height 466
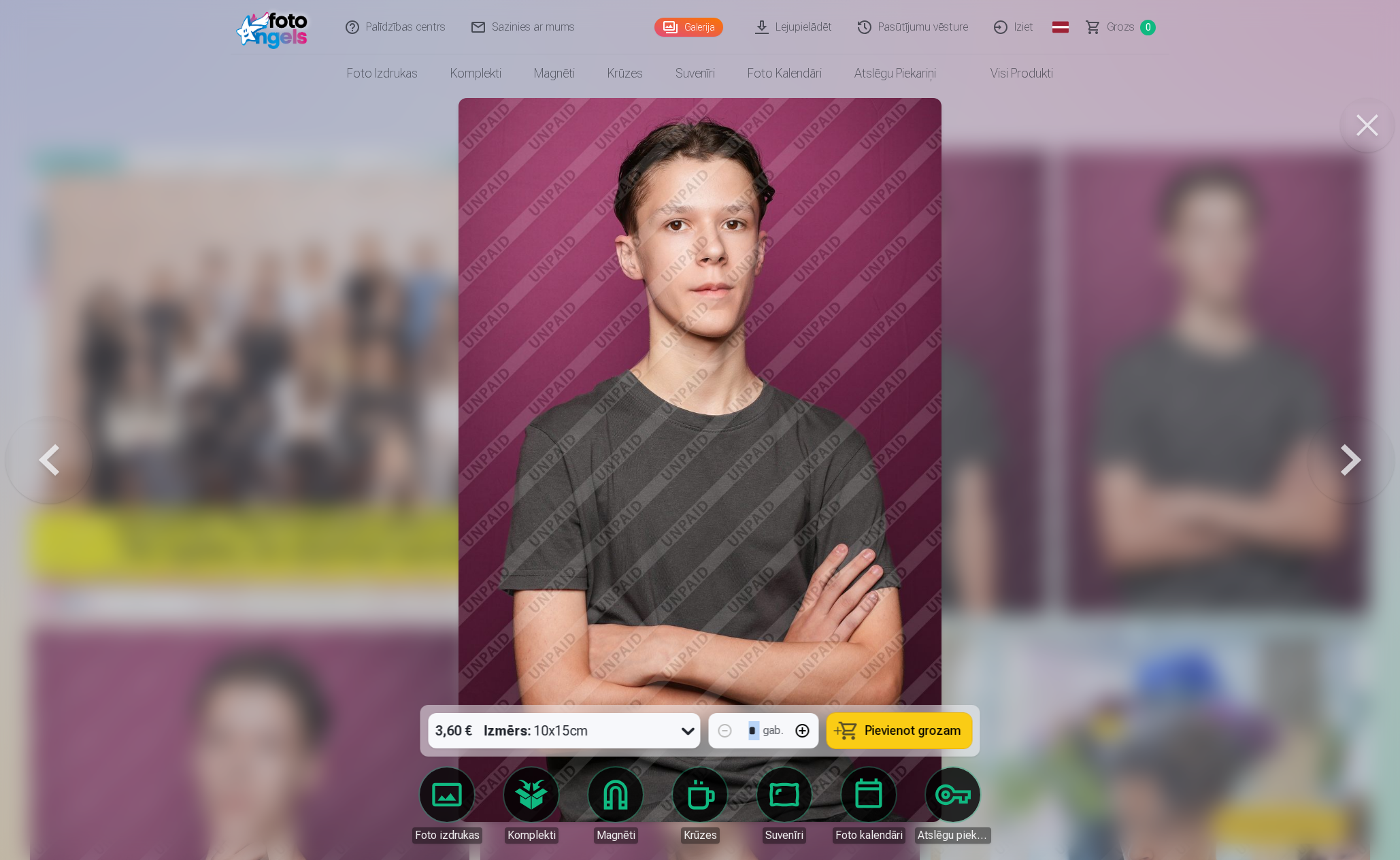
click at [348, 160] on div at bounding box center [700, 430] width 1400 height 860
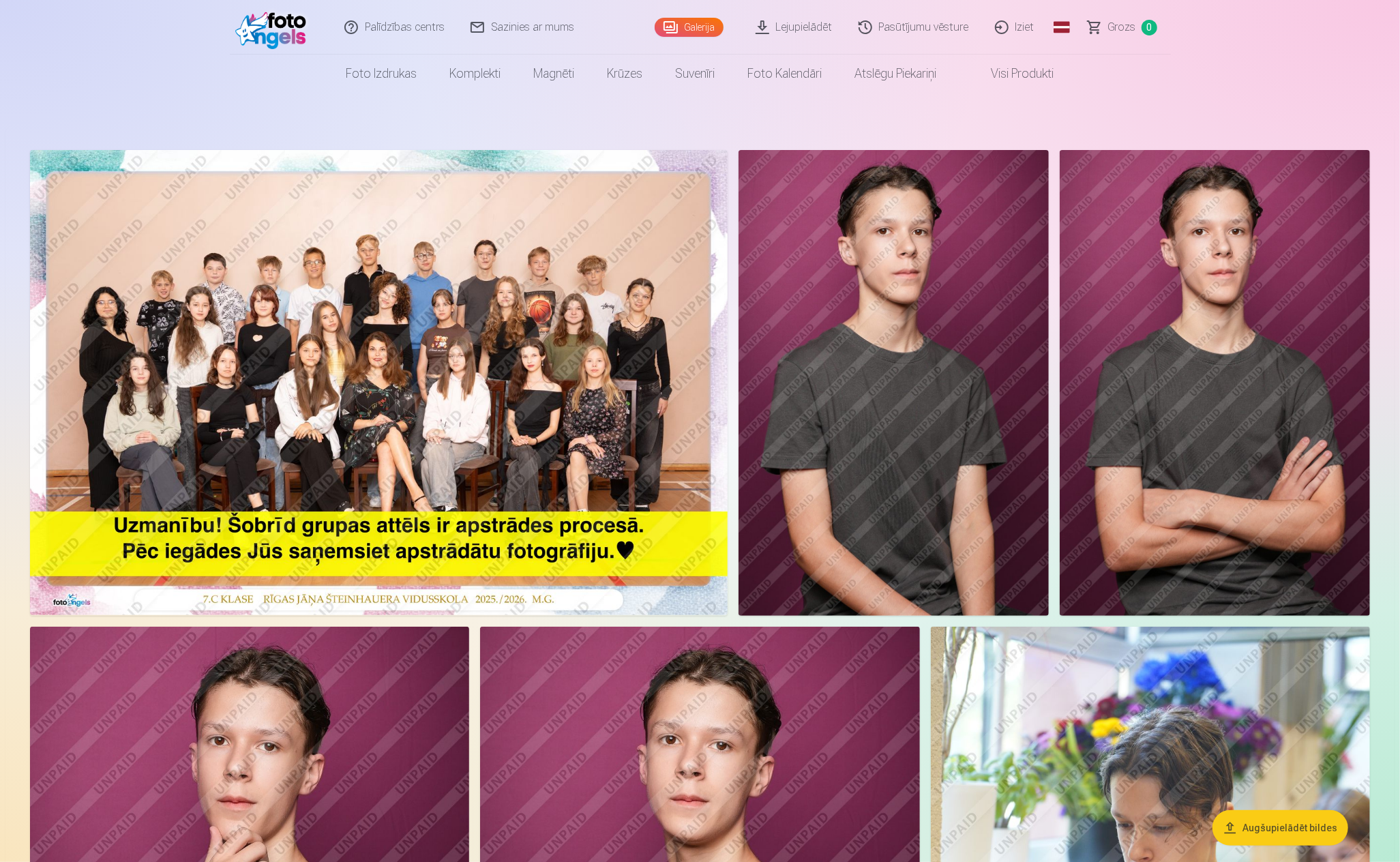
click at [365, 75] on link "Foto izdrukas" at bounding box center [381, 74] width 103 height 38
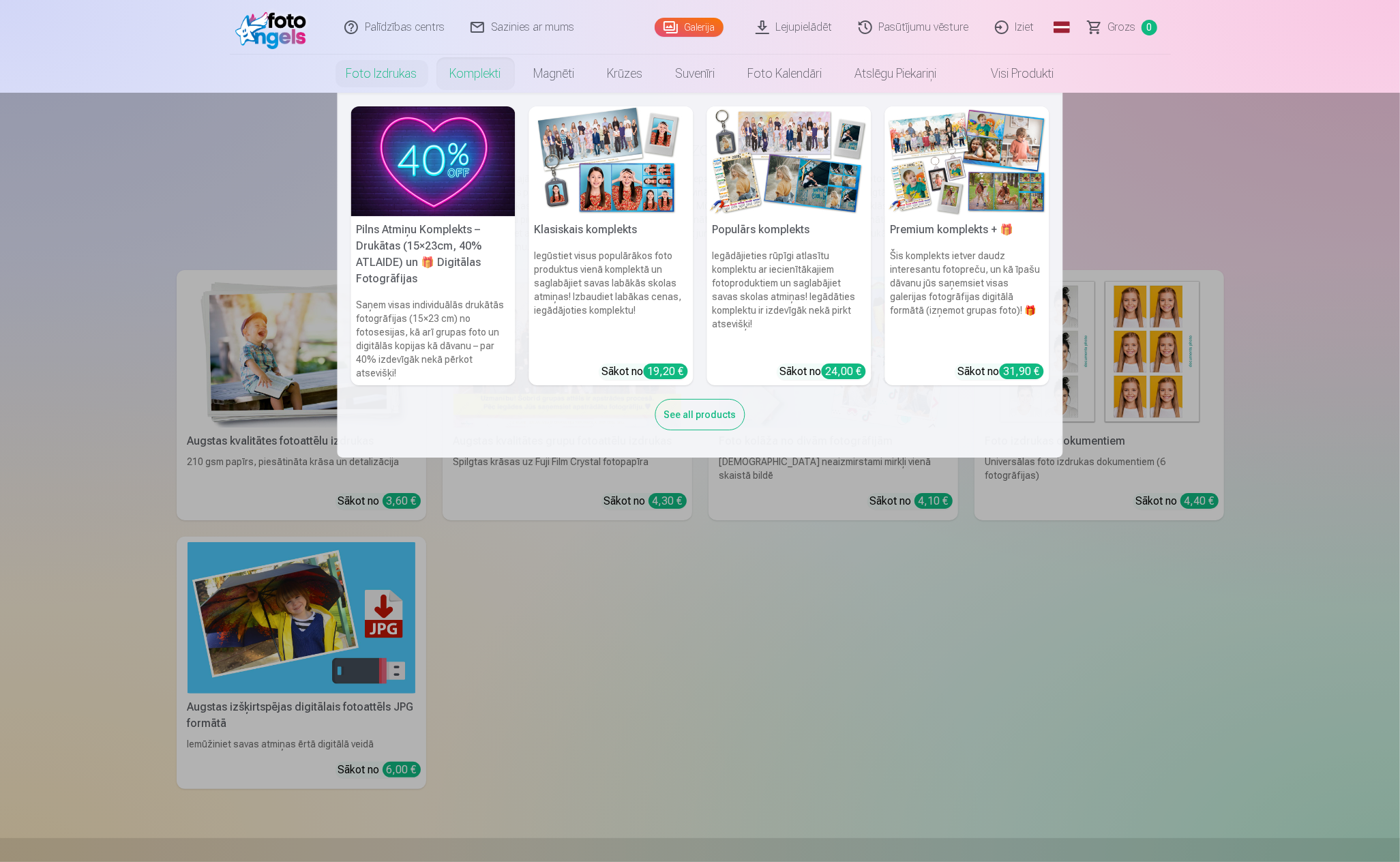
click at [476, 77] on link "Komplekti" at bounding box center [475, 74] width 84 height 38
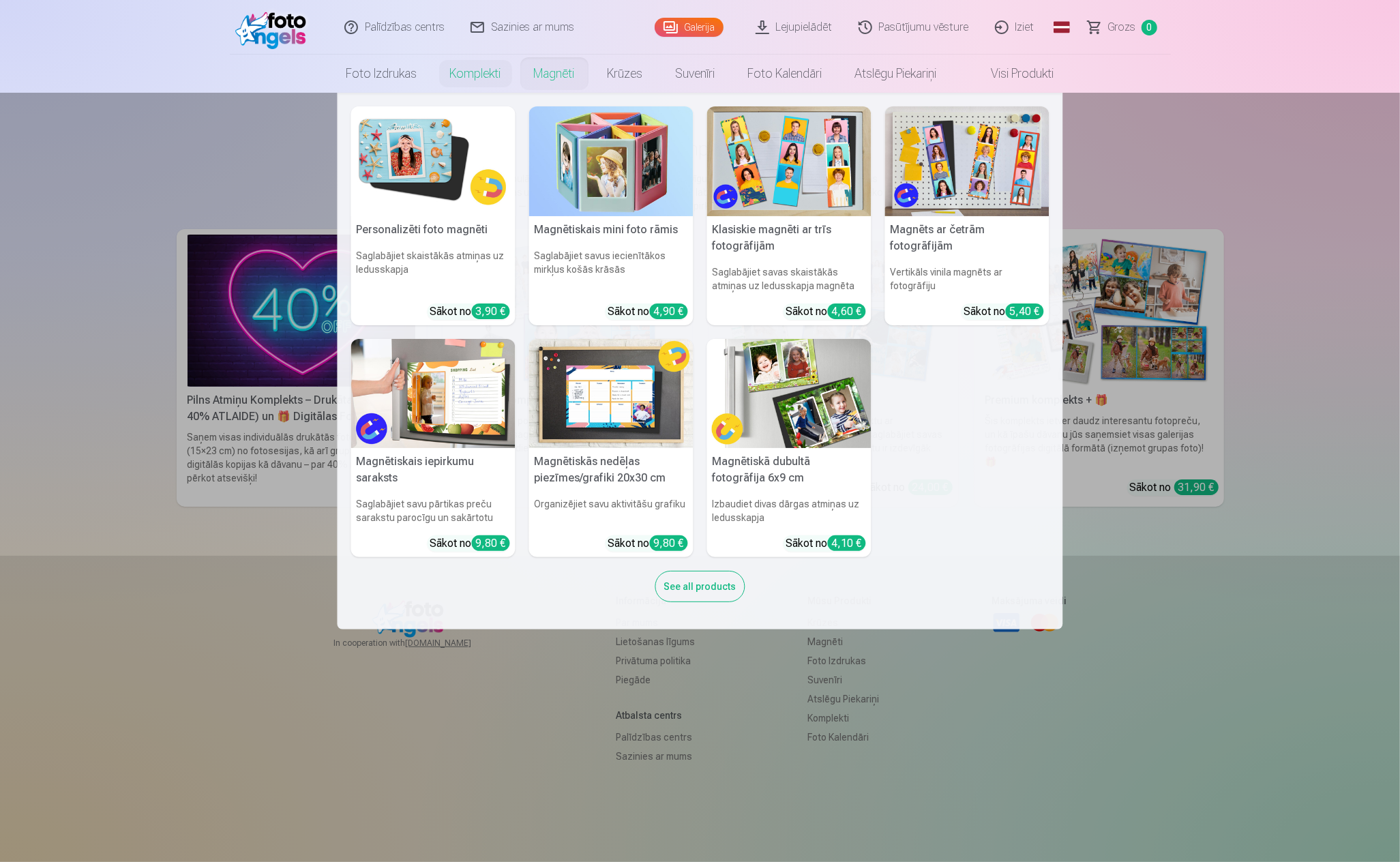
click at [550, 73] on link "Magnēti" at bounding box center [554, 74] width 74 height 38
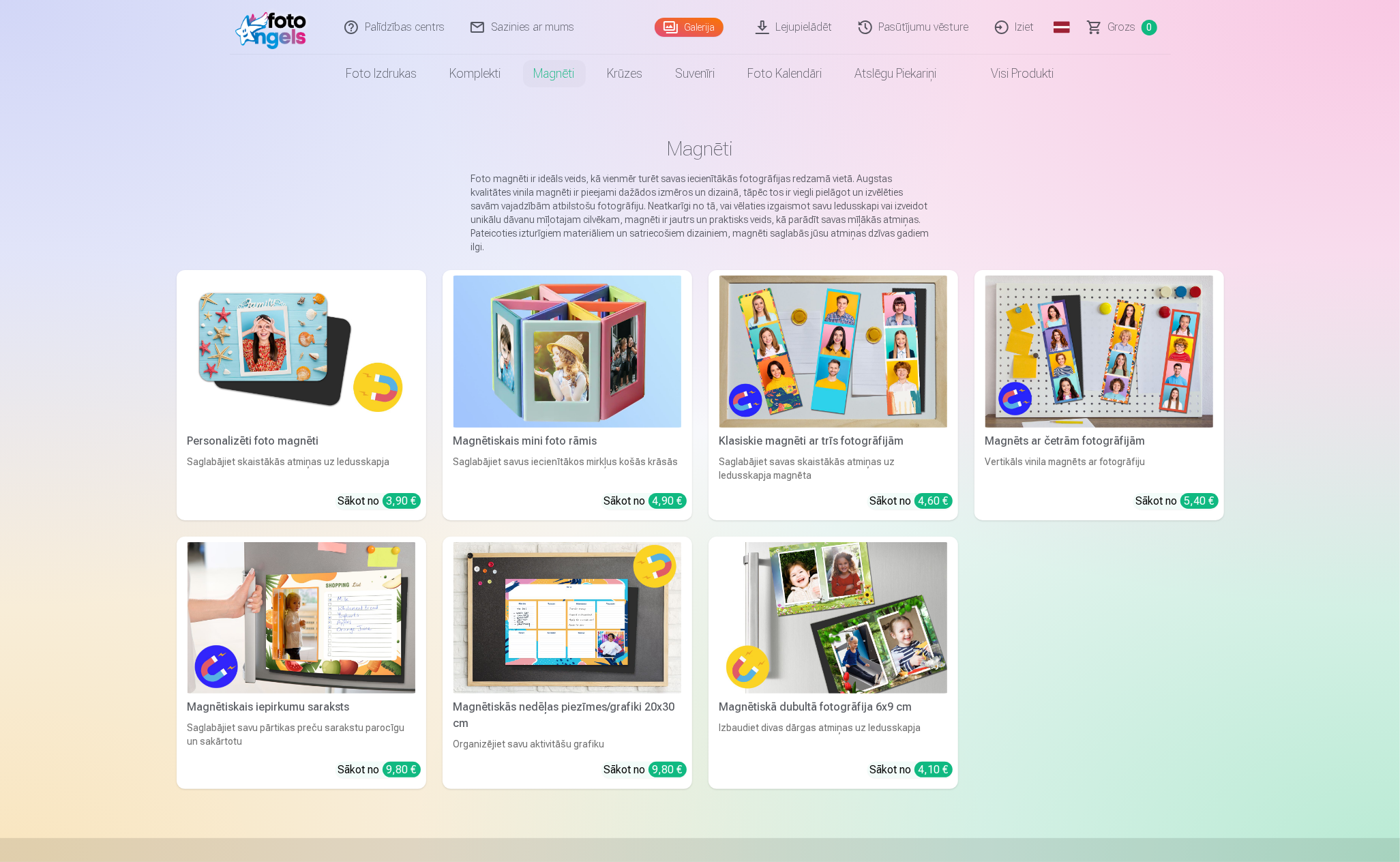
click at [254, 350] on img at bounding box center [301, 351] width 227 height 152
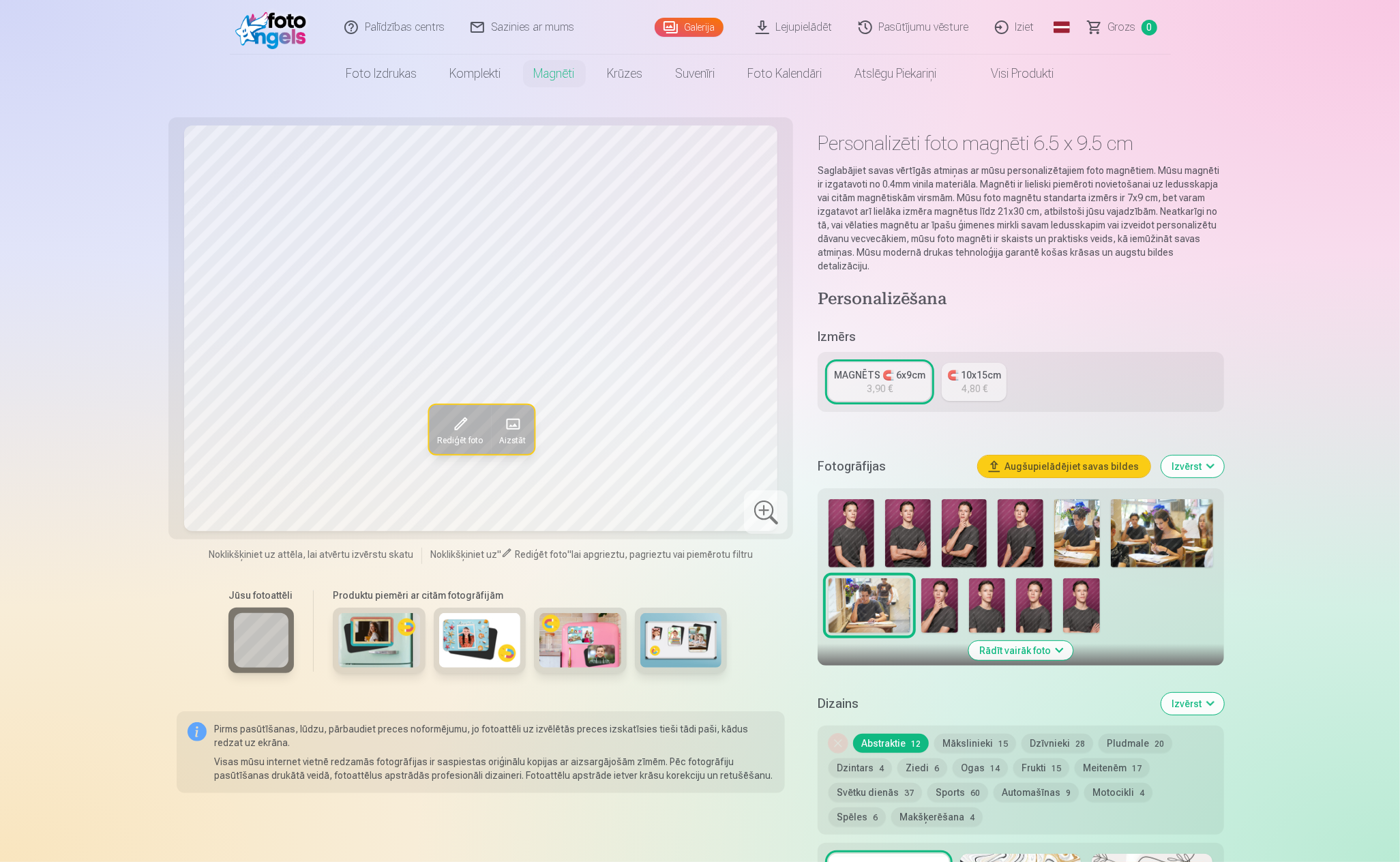
click at [851, 509] on img at bounding box center [851, 533] width 46 height 68
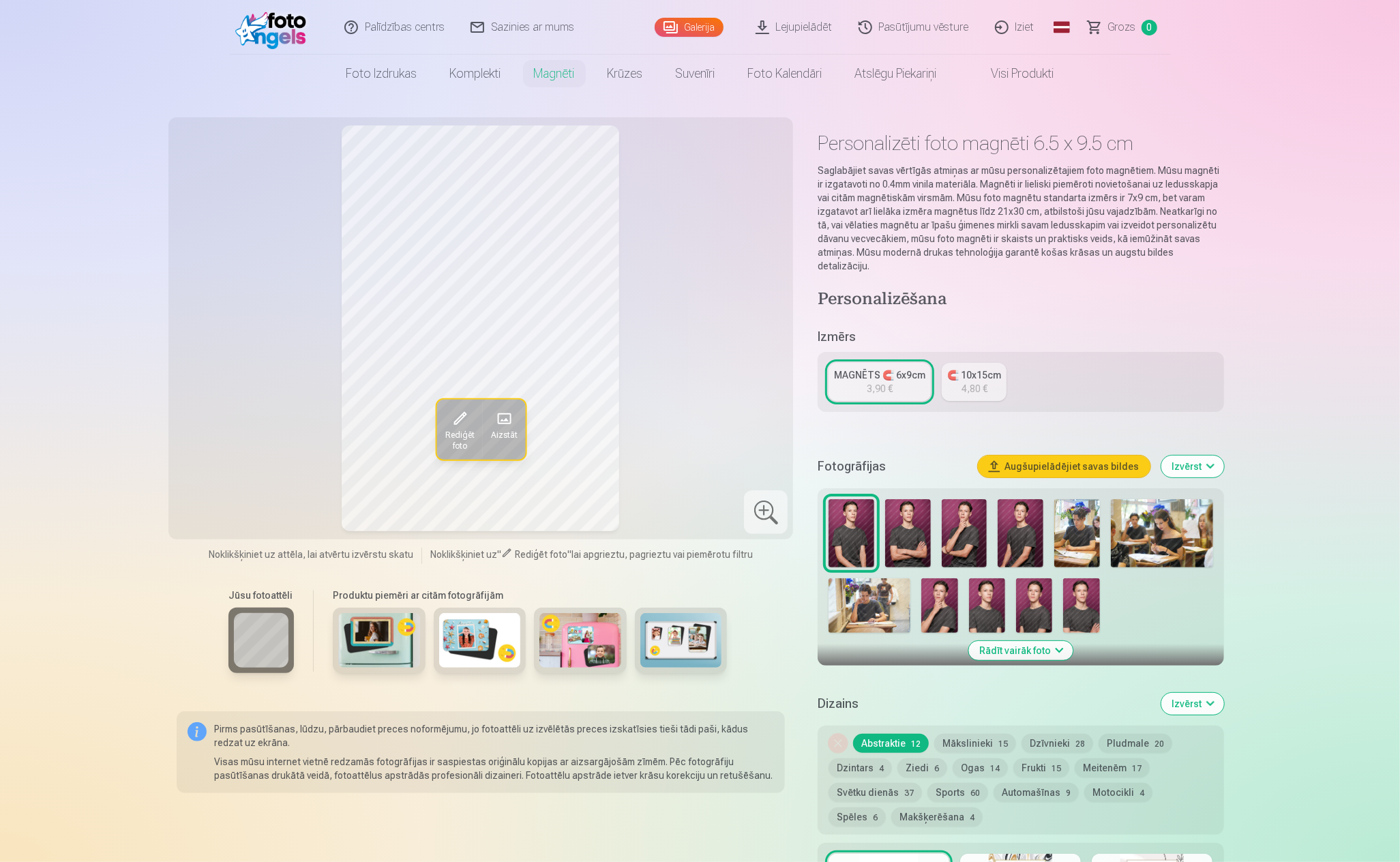
click at [899, 516] on img at bounding box center [908, 533] width 46 height 68
click at [964, 527] on img at bounding box center [965, 533] width 46 height 68
click at [1019, 525] on img at bounding box center [1021, 533] width 46 height 68
click at [915, 529] on img at bounding box center [908, 533] width 46 height 68
click at [946, 591] on img at bounding box center [940, 606] width 36 height 55
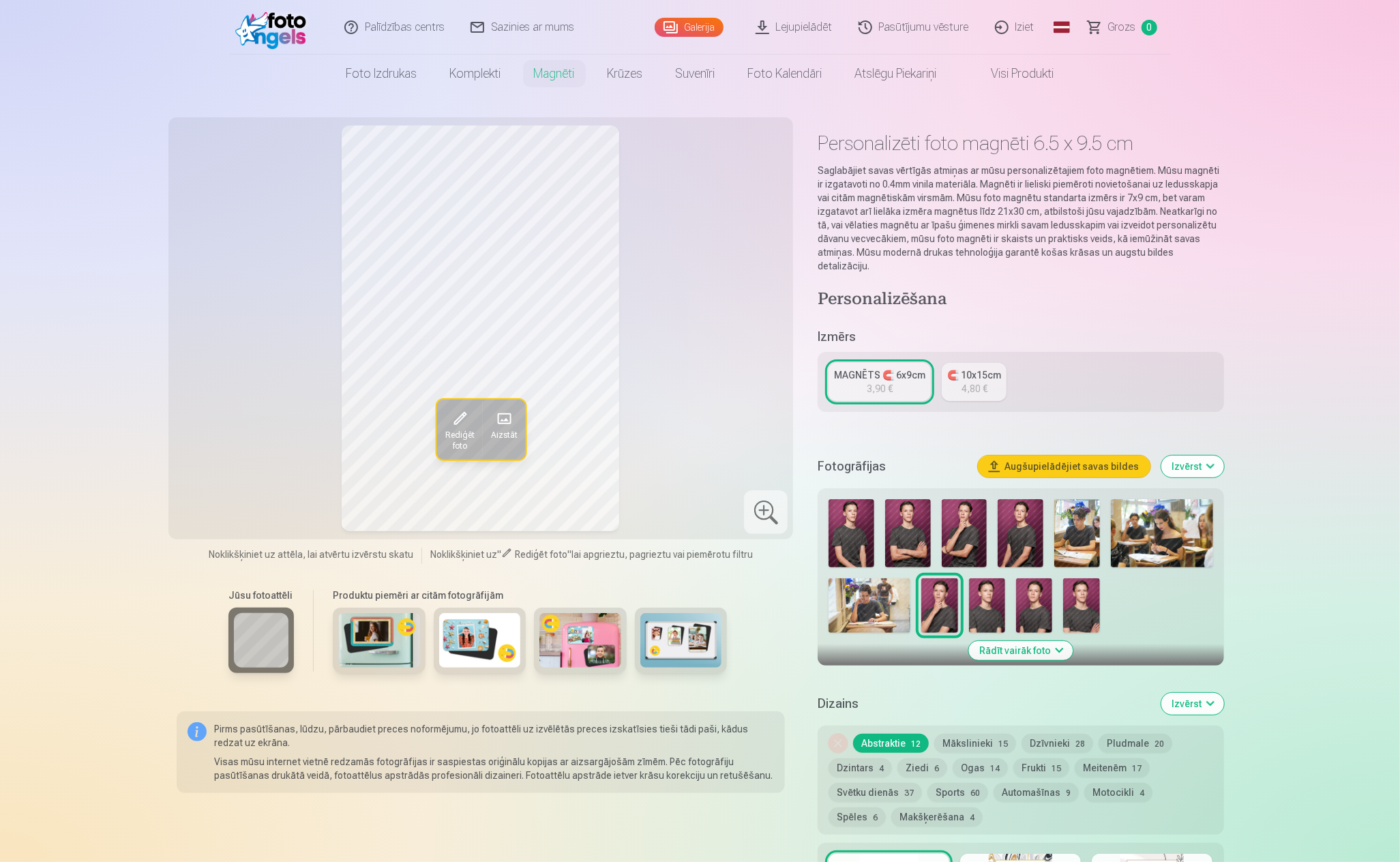
click at [981, 592] on img at bounding box center [987, 606] width 36 height 55
click at [1040, 590] on img at bounding box center [1034, 606] width 36 height 55
click at [1091, 586] on img at bounding box center [1081, 606] width 36 height 55
click at [1034, 586] on img at bounding box center [1034, 606] width 36 height 55
click at [985, 588] on img at bounding box center [987, 606] width 36 height 55
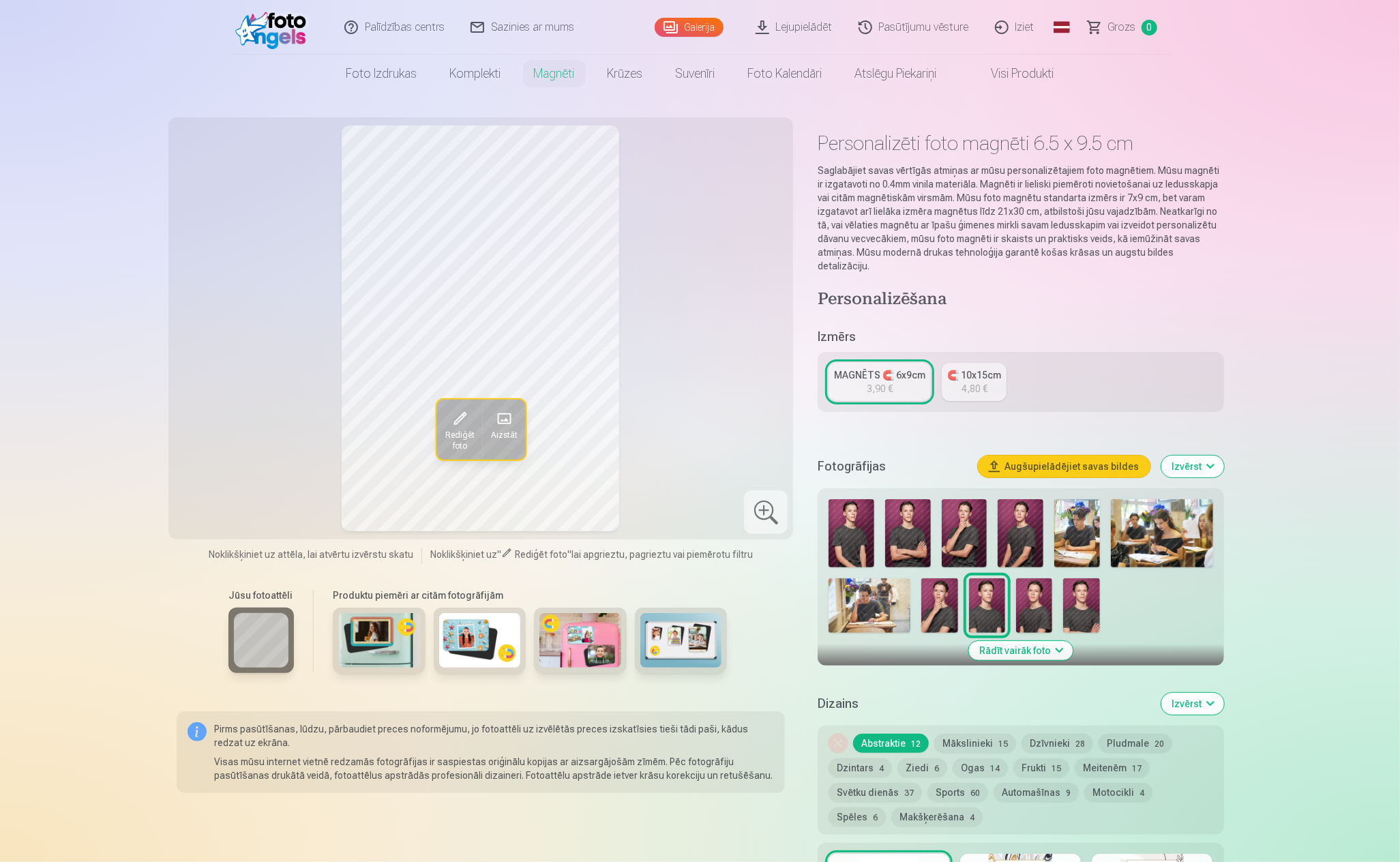
click at [930, 589] on img at bounding box center [940, 606] width 36 height 55
click at [1077, 590] on img at bounding box center [1081, 606] width 36 height 55
click at [876, 352] on div "MAGNĒTS 🧲 6x9cm 3,90 € 🧲 10x15cm 4,80 €" at bounding box center [1020, 382] width 405 height 60
click at [872, 368] on div "MAGNĒTS 🧲 6x9cm" at bounding box center [880, 375] width 91 height 14
click at [1027, 641] on button "Rādīt vairāk foto" at bounding box center [1021, 650] width 104 height 19
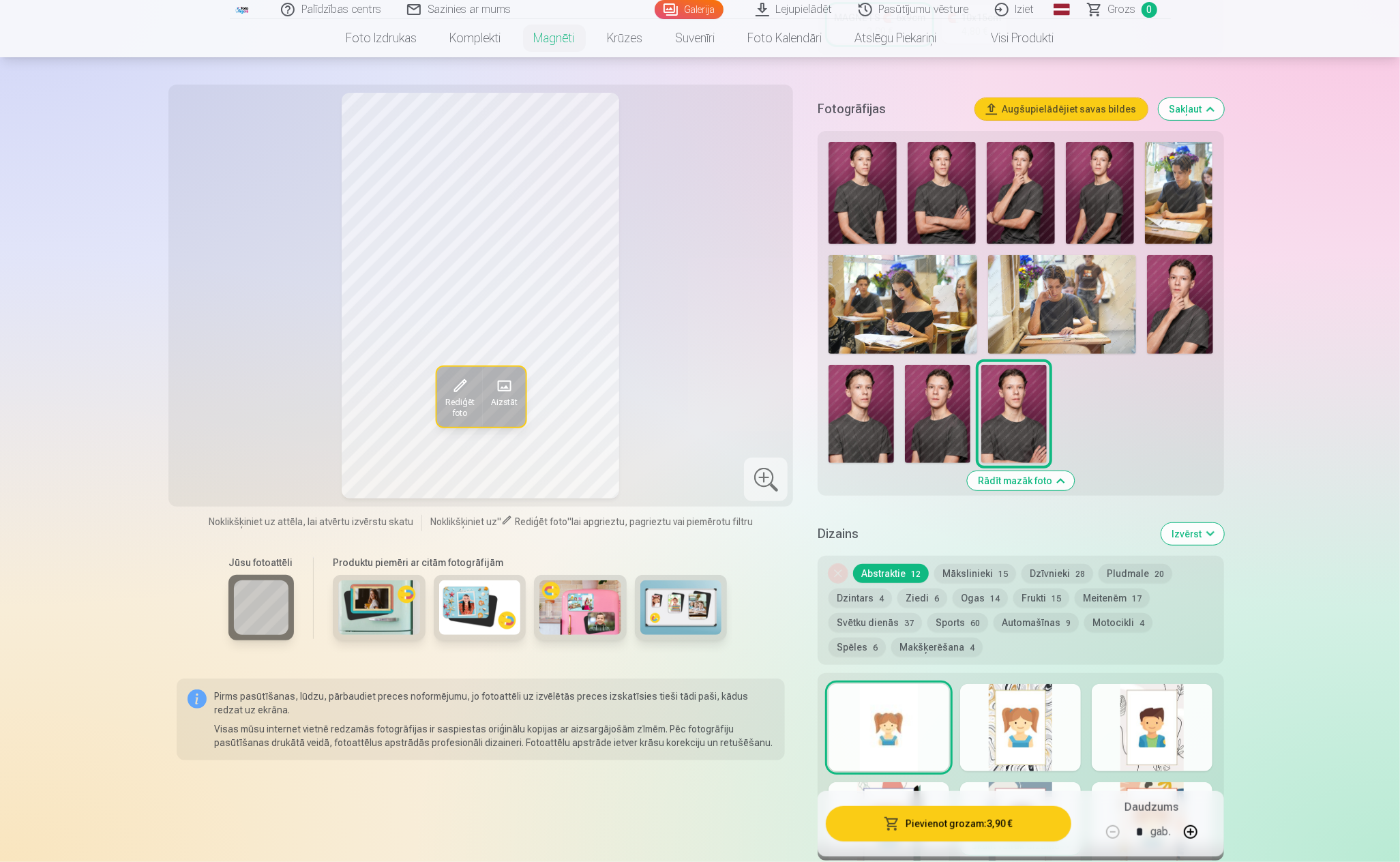
scroll to position [205, 0]
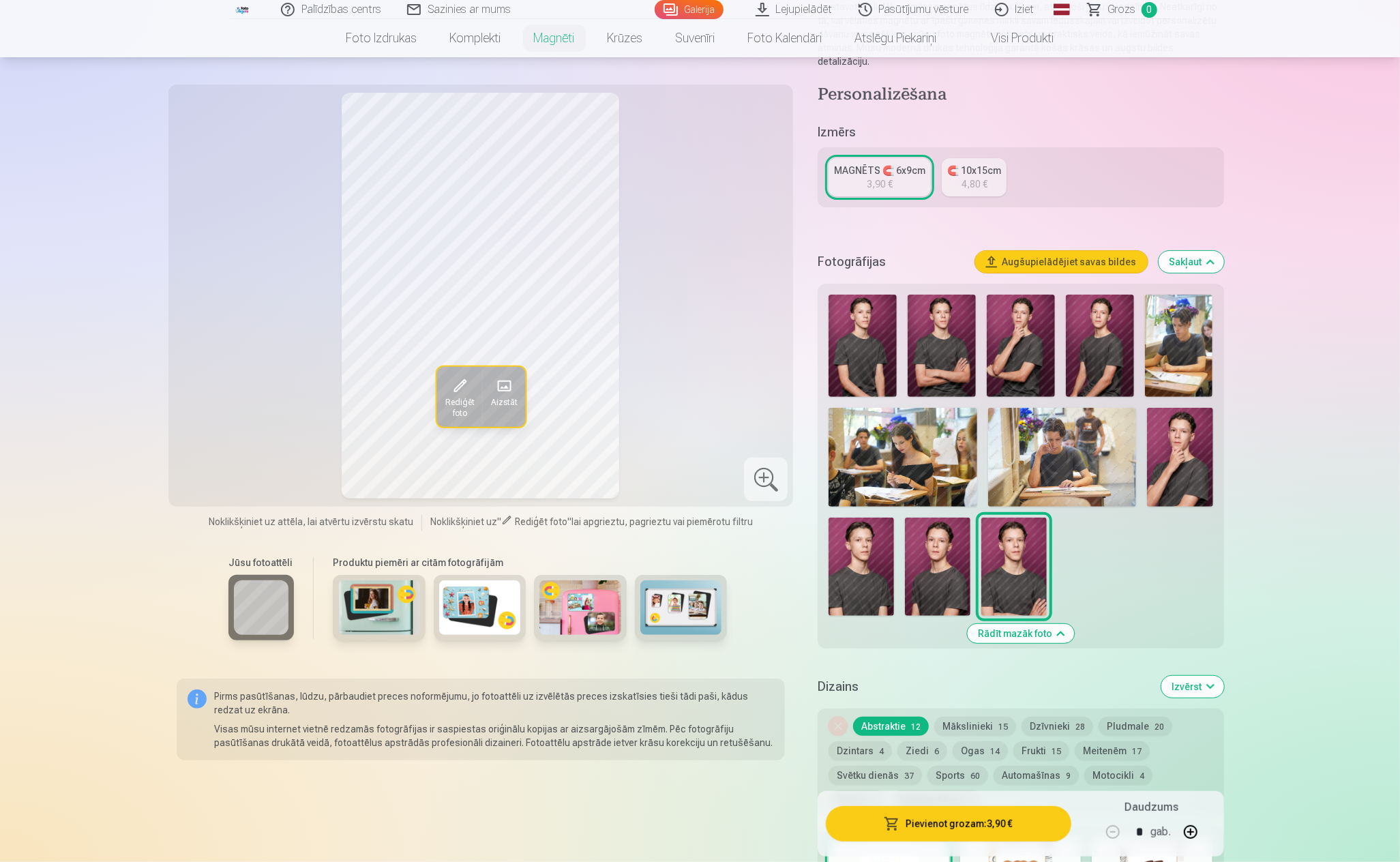
click at [1023, 547] on img at bounding box center [1014, 566] width 65 height 98
click at [964, 717] on button "Mākslinieki 15" at bounding box center [975, 726] width 82 height 19
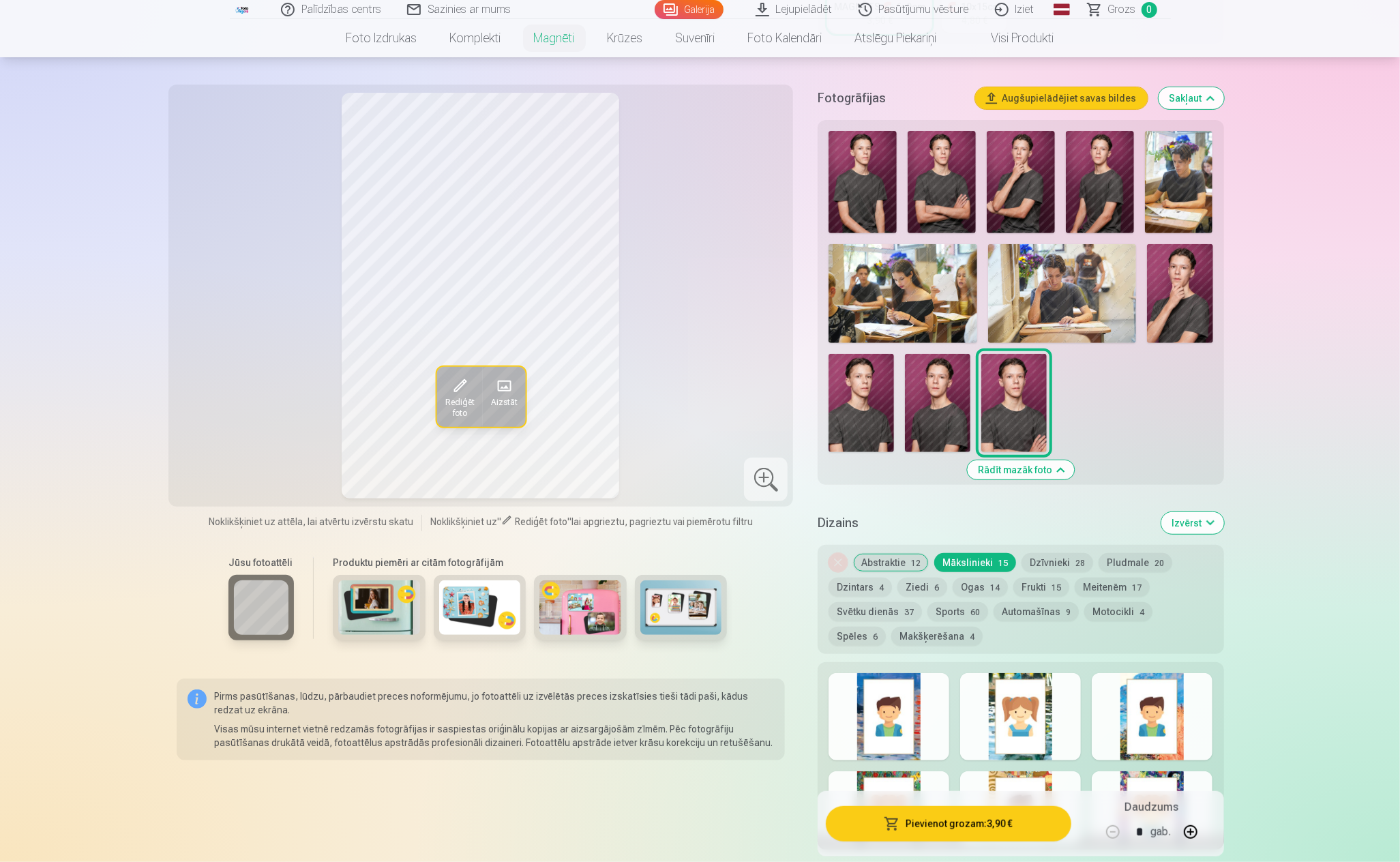
scroll to position [409, 0]
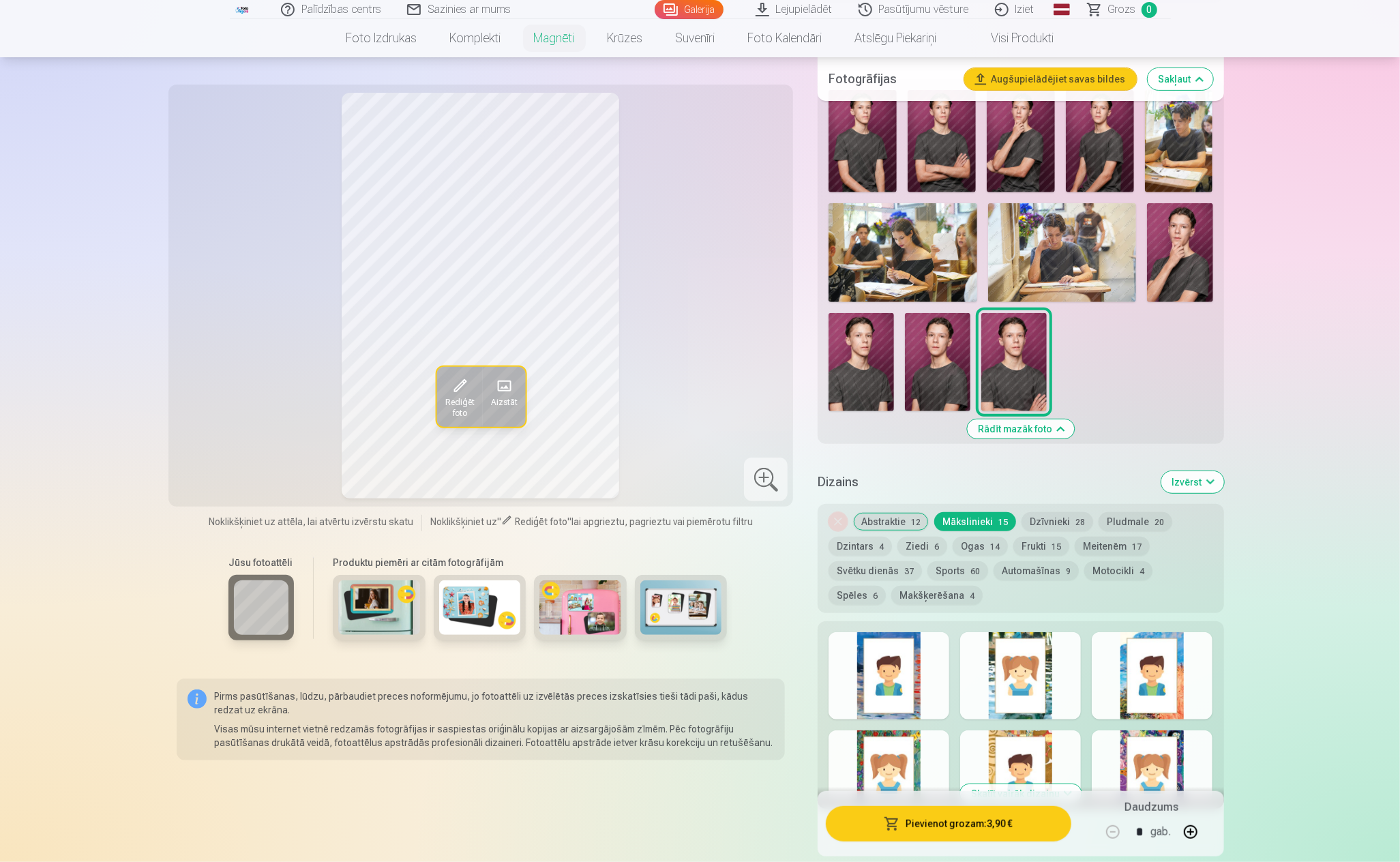
click at [885, 513] on button "Abstraktie 12" at bounding box center [890, 522] width 75 height 19
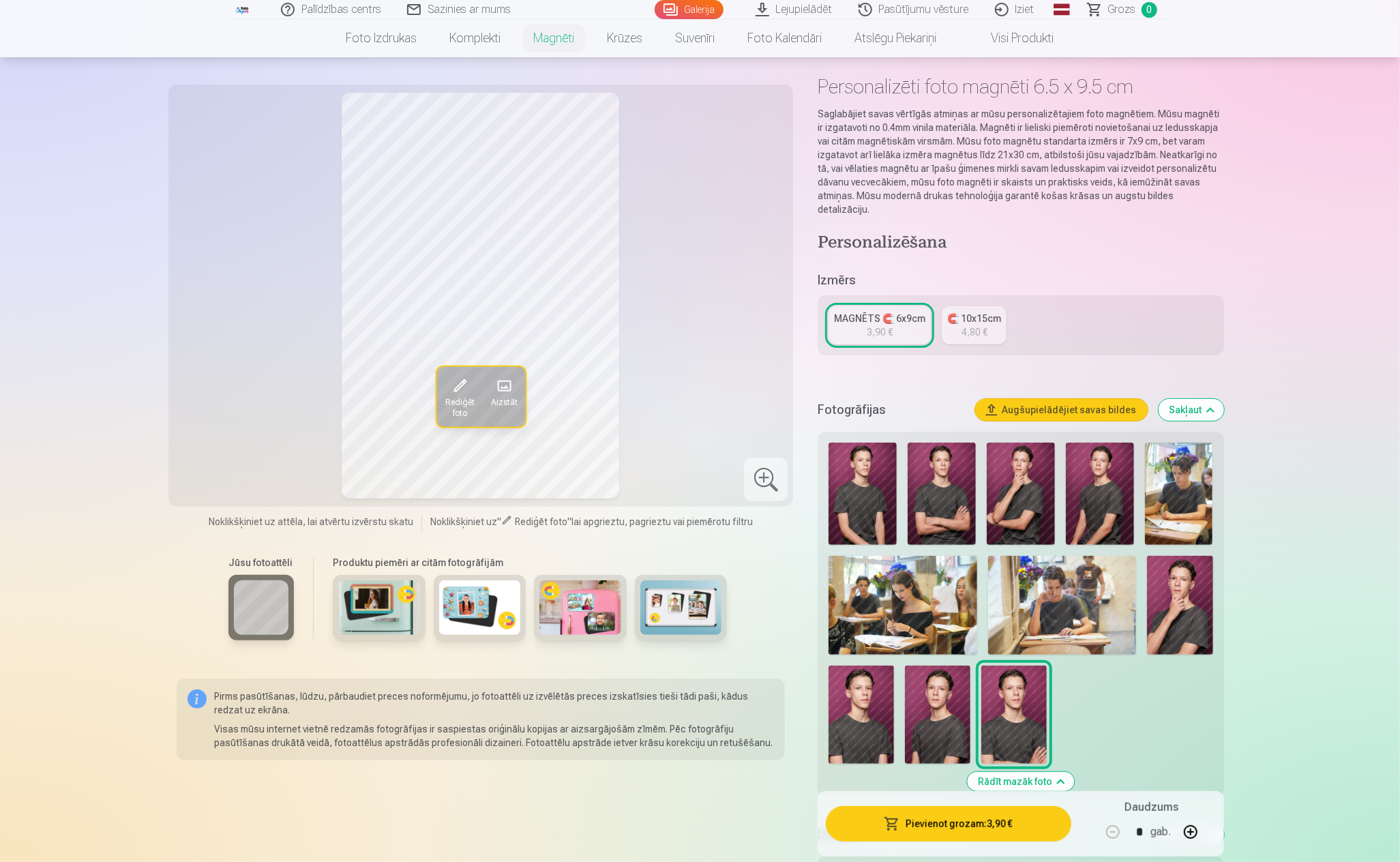
scroll to position [0, 0]
